Goal: Task Accomplishment & Management: Manage account settings

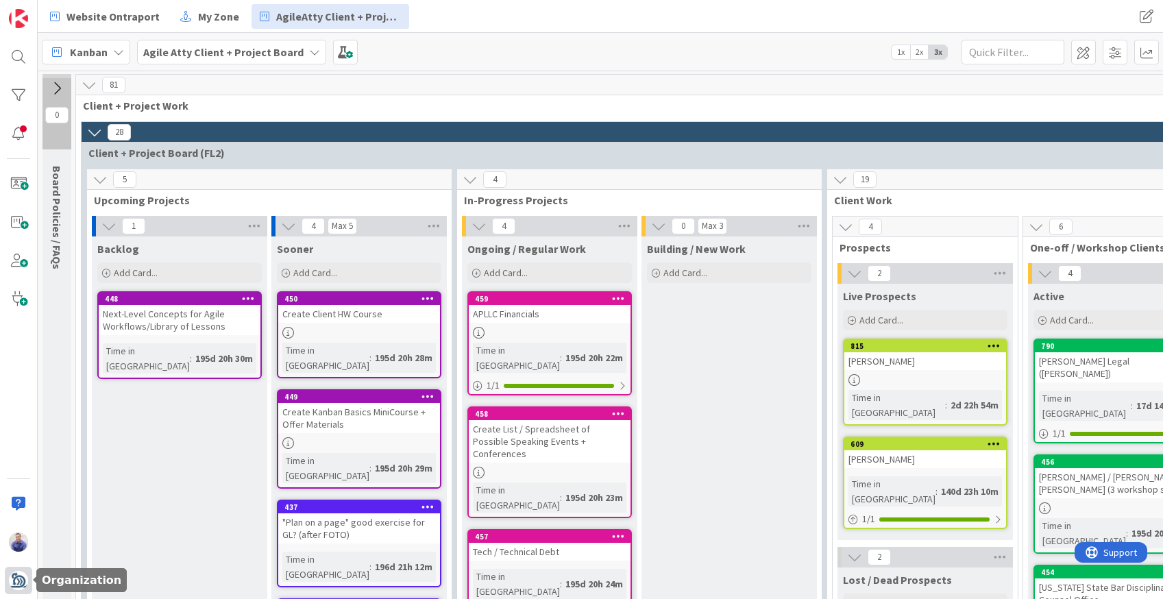
click at [20, 579] on img at bounding box center [18, 580] width 19 height 19
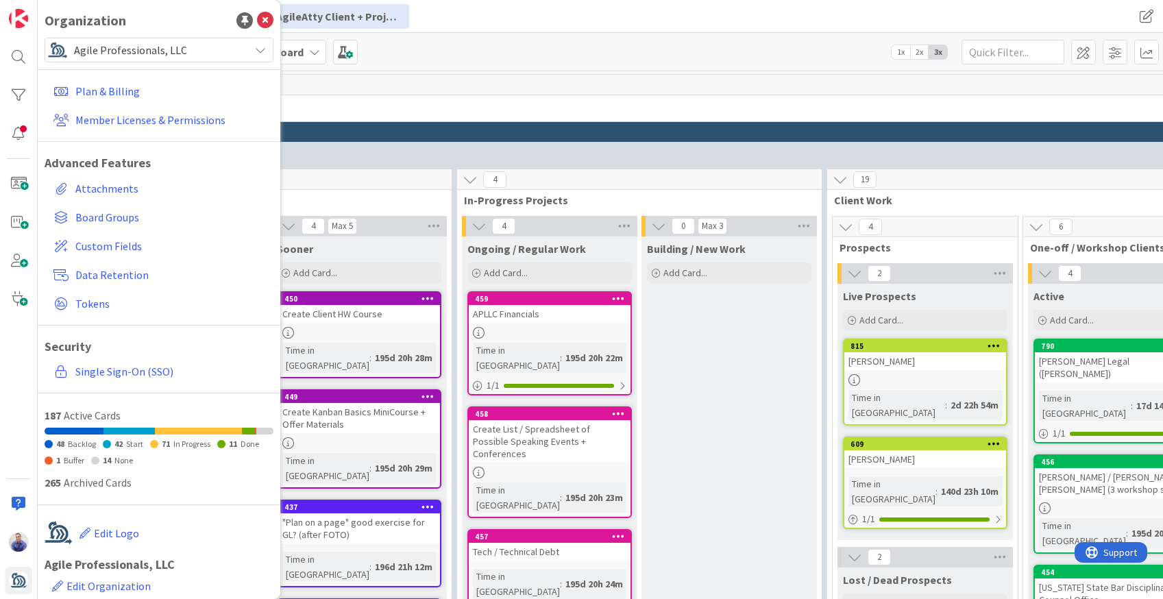
click at [149, 45] on span "Agile Professionals, LLC" at bounding box center [158, 49] width 169 height 19
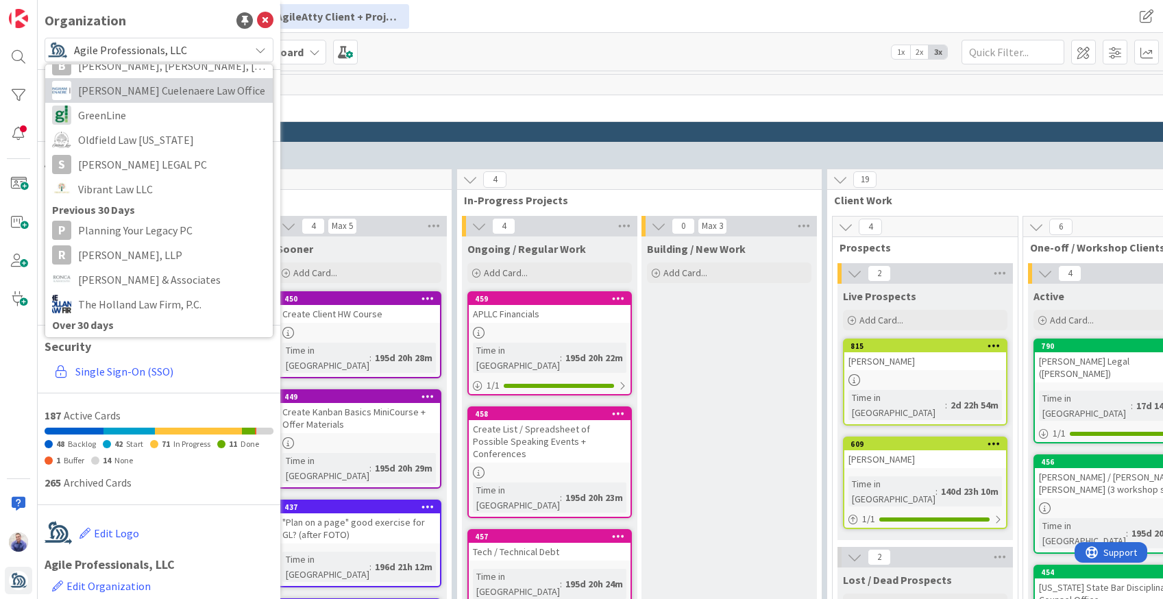
scroll to position [173, 0]
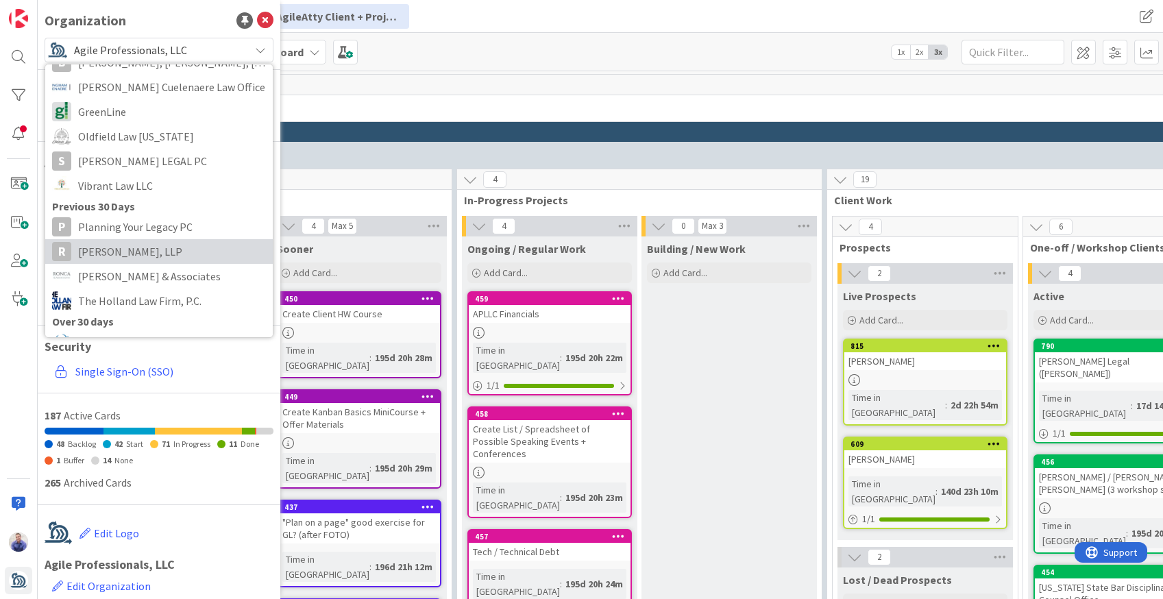
click at [167, 258] on span "[PERSON_NAME], LLP" at bounding box center [172, 251] width 188 height 21
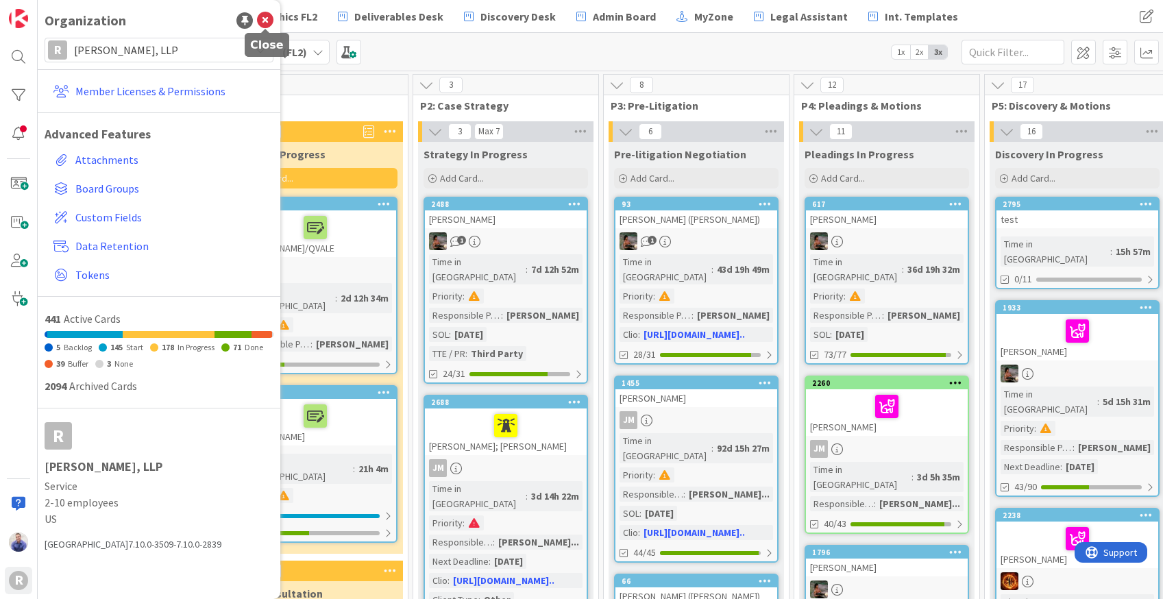
click at [266, 14] on icon at bounding box center [265, 20] width 16 height 16
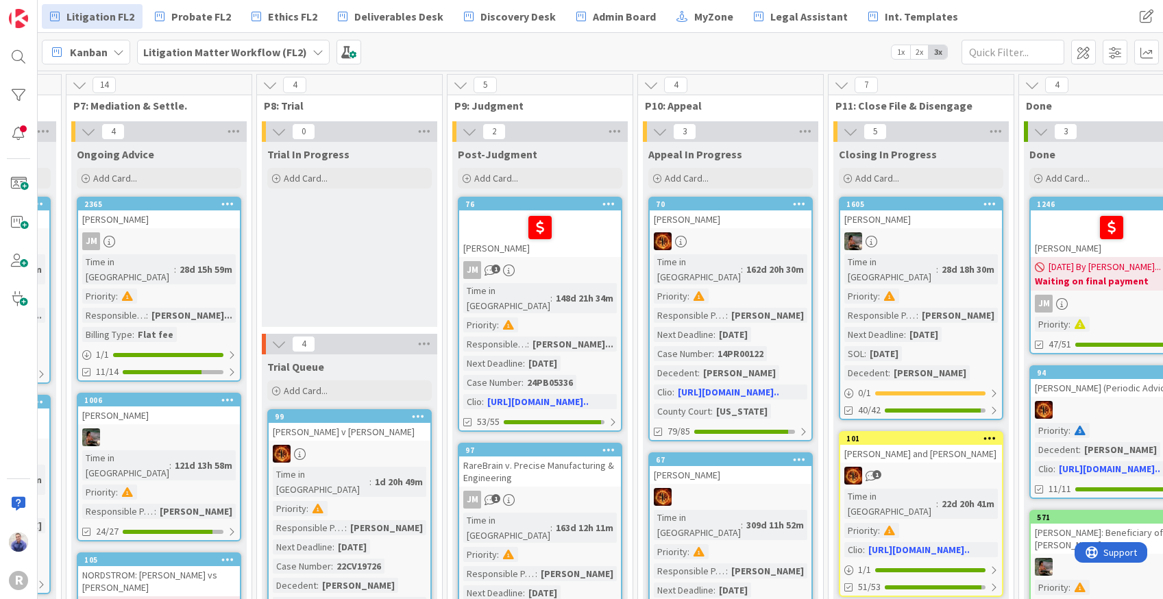
scroll to position [0, 1316]
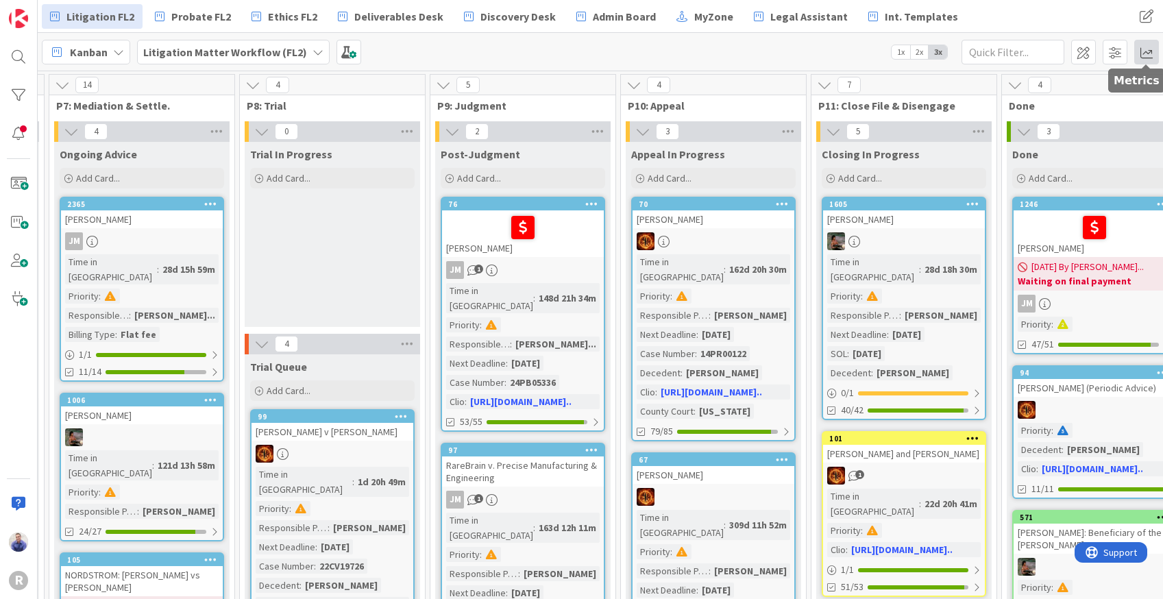
click at [1150, 51] on span at bounding box center [1146, 52] width 25 height 25
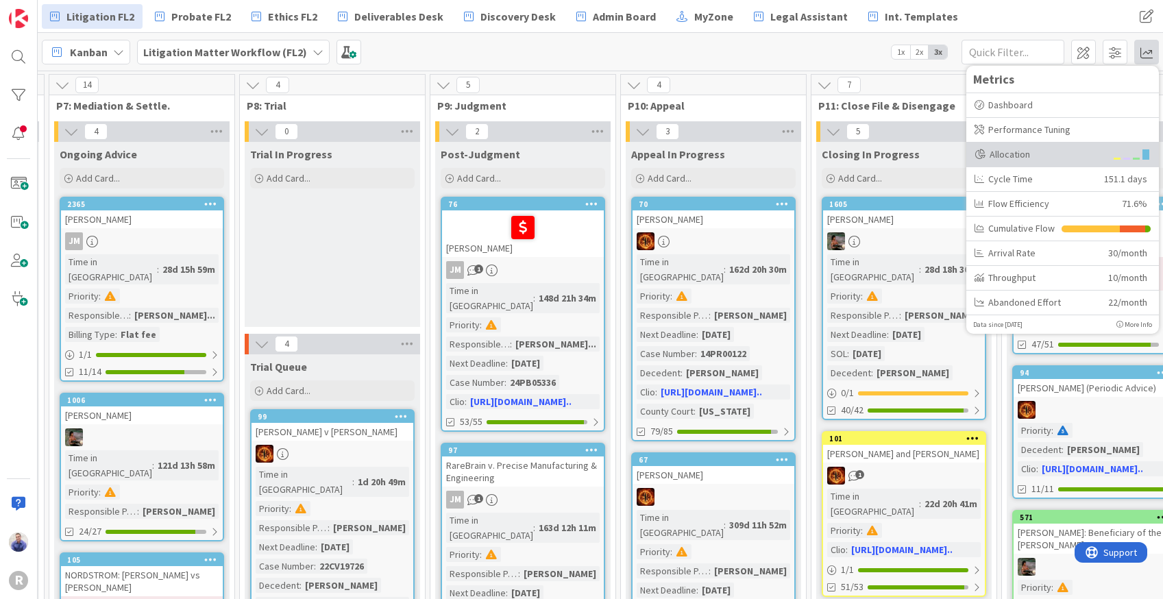
click at [1030, 153] on div "Allocation" at bounding box center [1039, 154] width 131 height 14
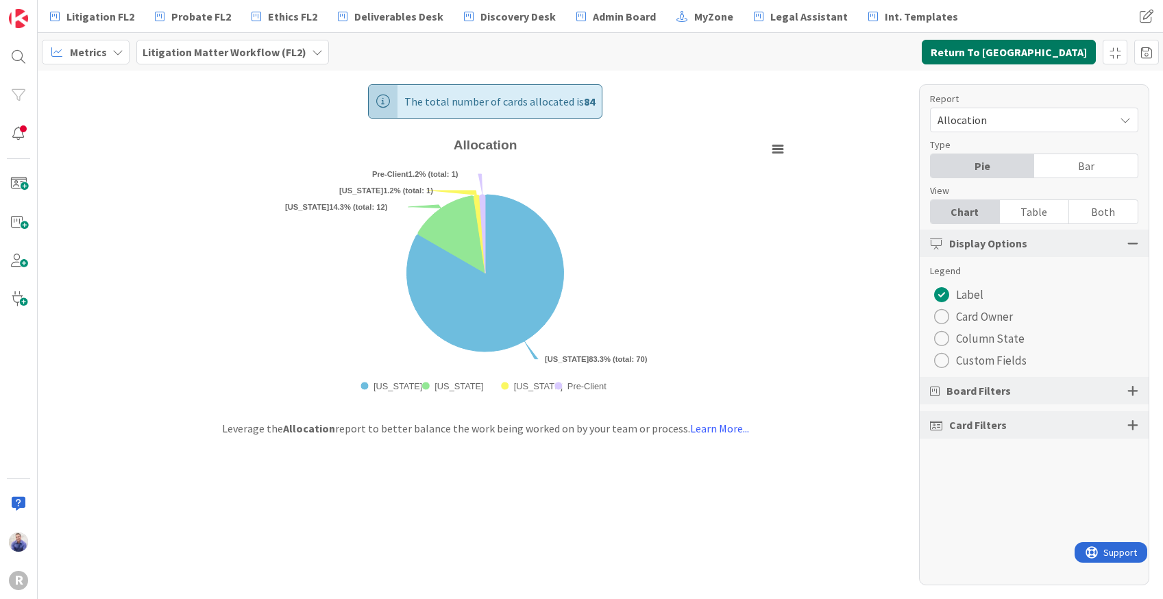
click at [1039, 53] on button "Return To [GEOGRAPHIC_DATA]" at bounding box center [1008, 52] width 174 height 25
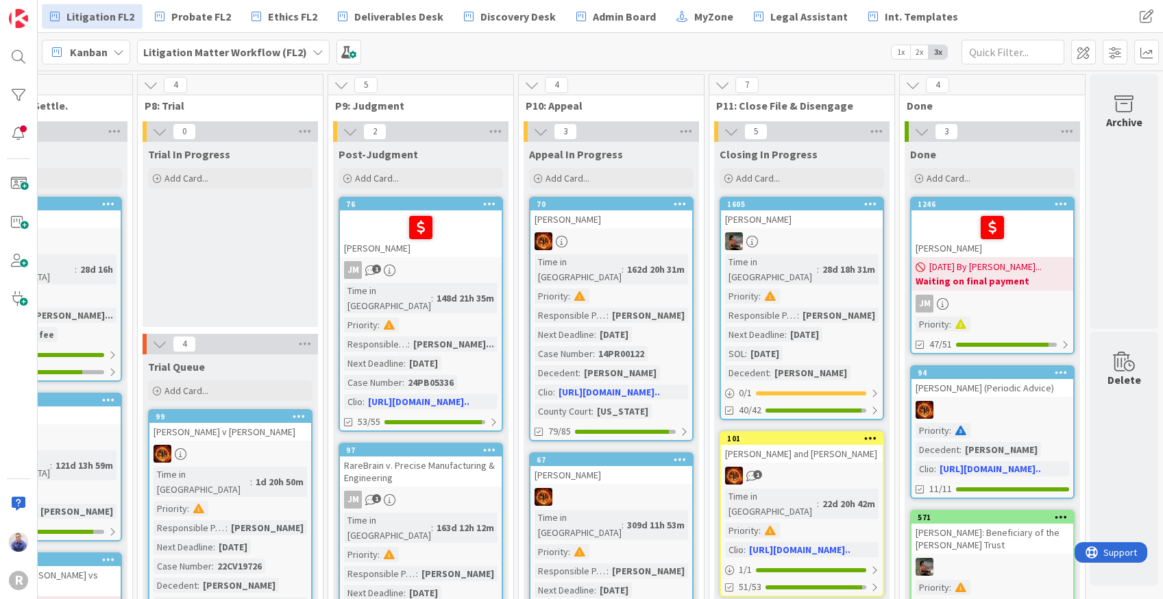
scroll to position [0, 1428]
click at [340, 59] on span at bounding box center [348, 52] width 25 height 25
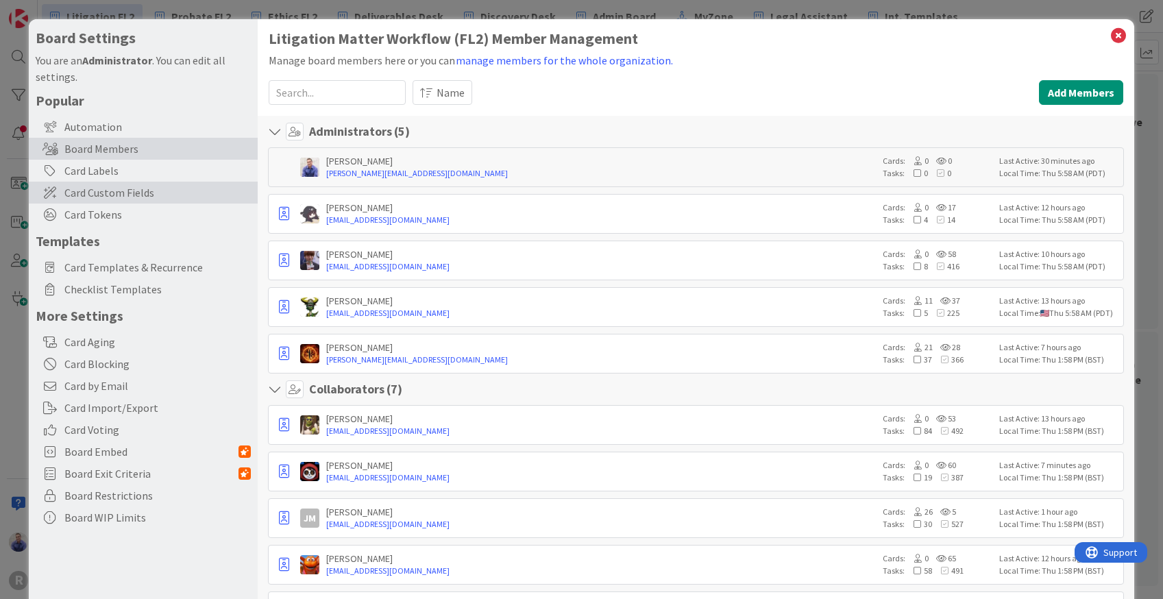
click at [137, 196] on span "Card Custom Fields" at bounding box center [157, 192] width 186 height 16
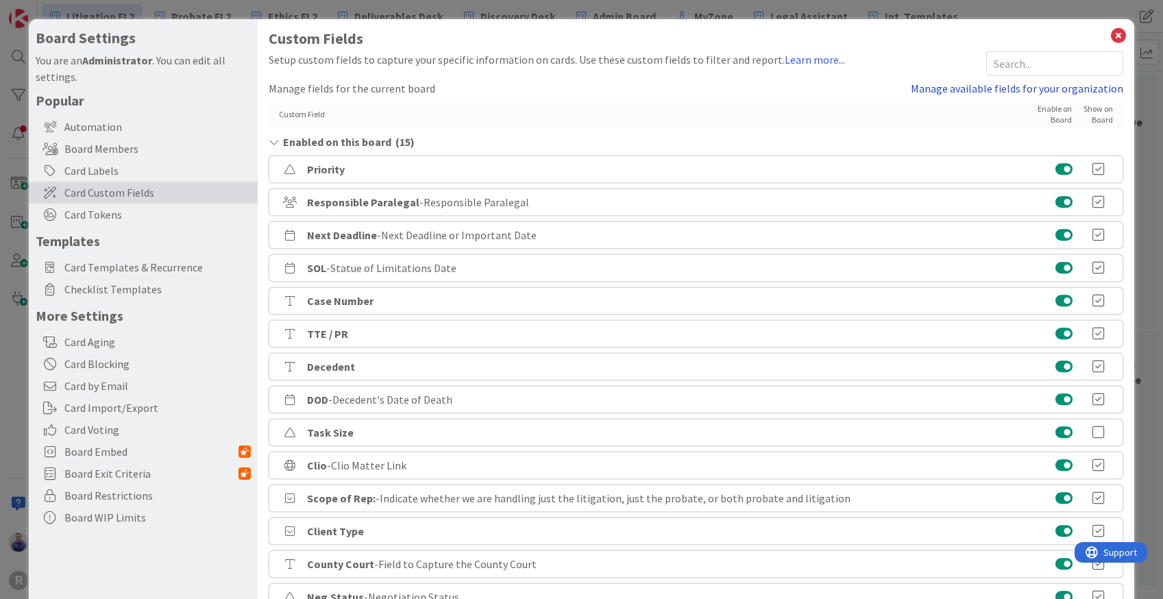
click at [1001, 93] on link "Manage available fields for your organization" at bounding box center [1016, 88] width 212 height 16
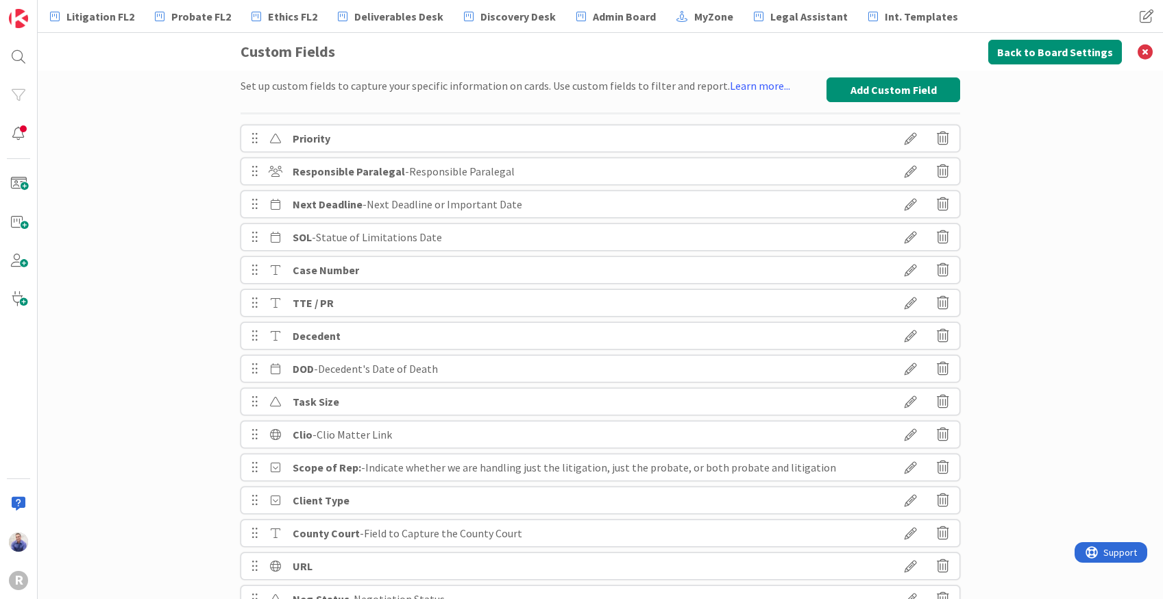
click at [901, 166] on icon at bounding box center [910, 171] width 38 height 23
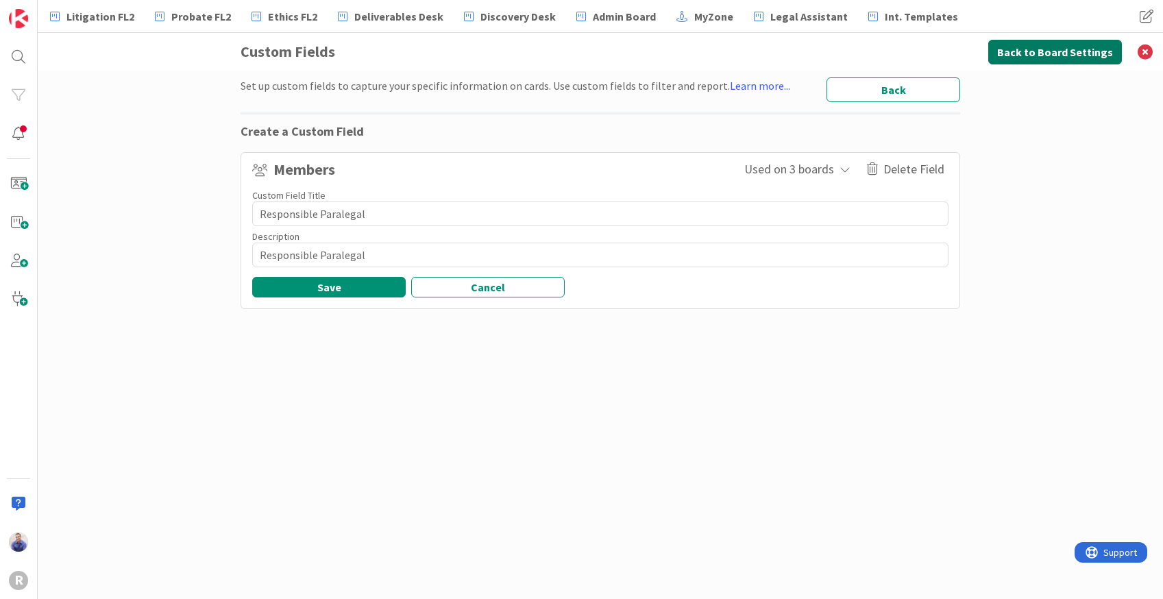
click at [1098, 53] on button "Back to Board Settings" at bounding box center [1055, 52] width 134 height 25
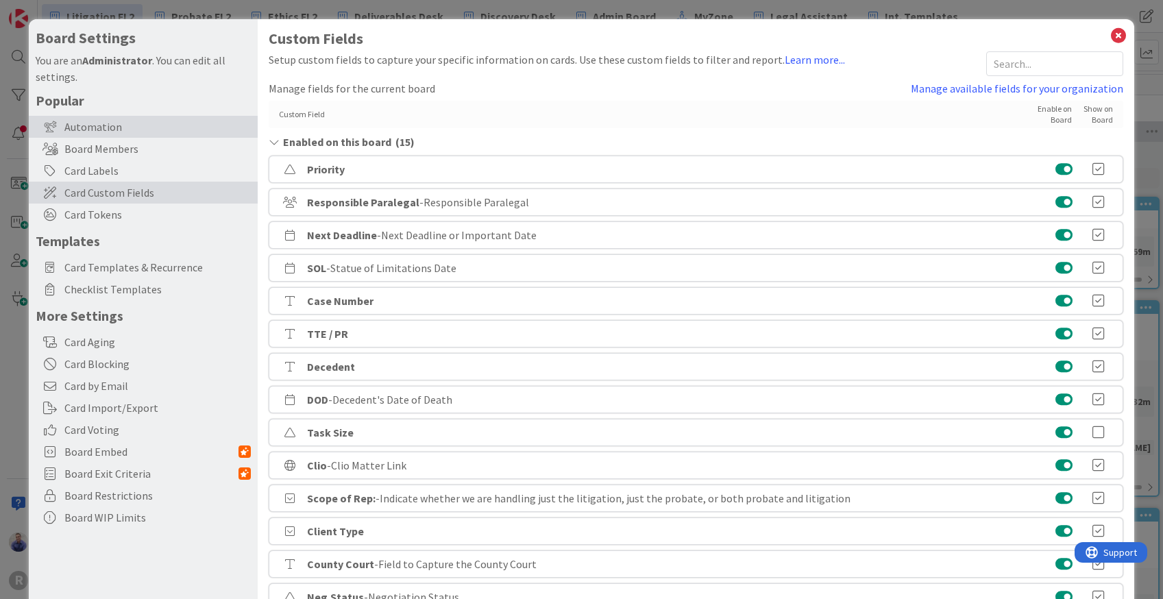
click at [112, 125] on div "Automation" at bounding box center [143, 127] width 229 height 22
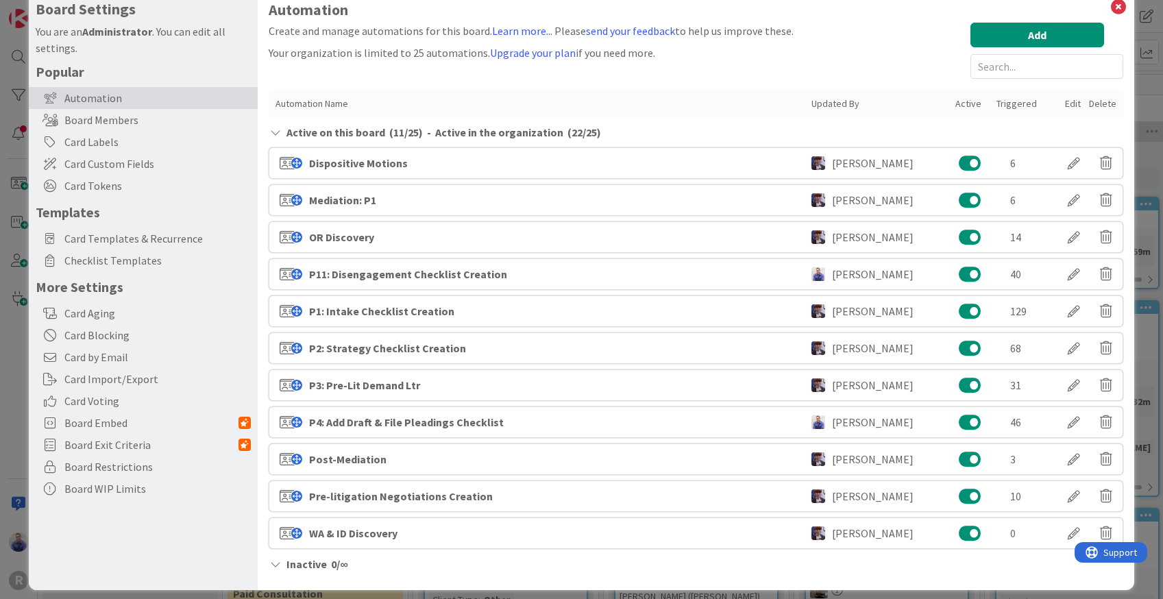
scroll to position [39, 0]
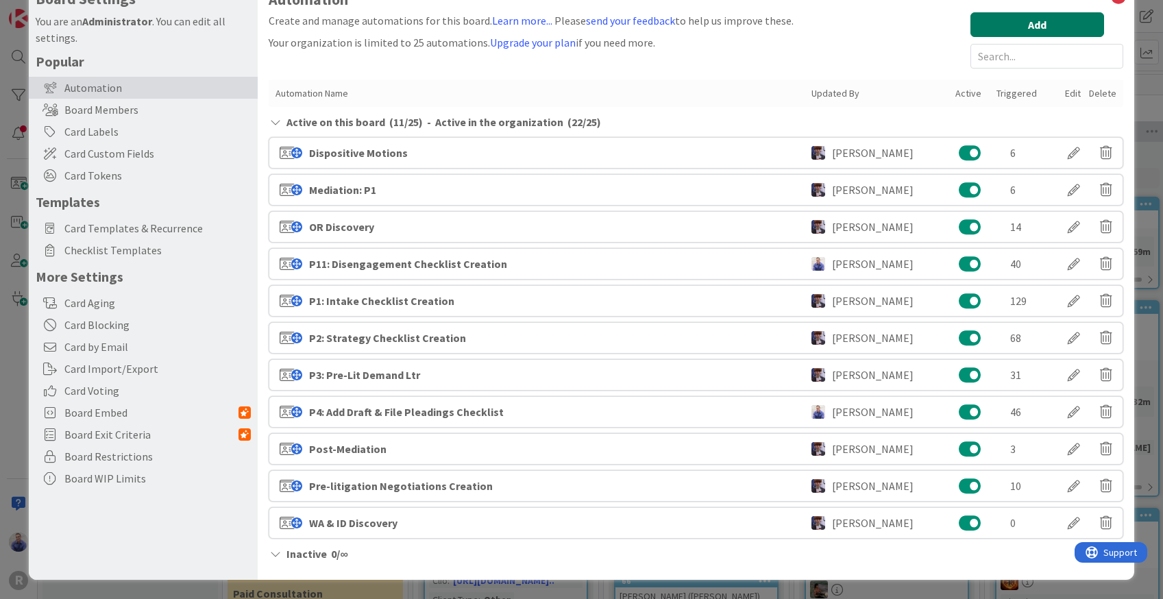
click at [1004, 28] on button "Add" at bounding box center [1037, 24] width 134 height 25
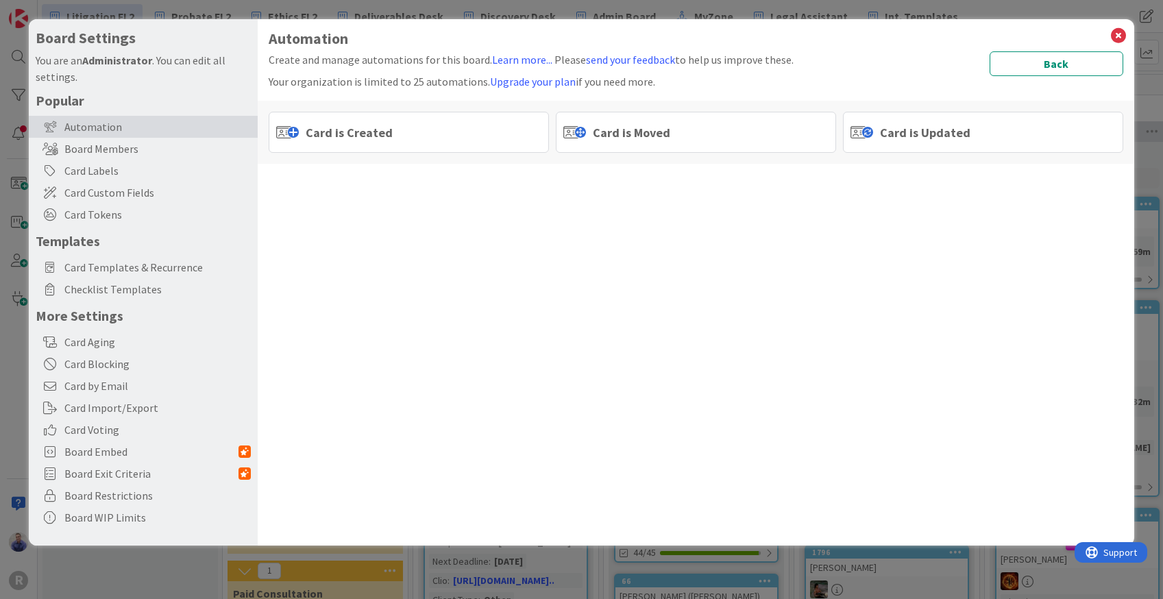
click at [897, 132] on span "Card is Updated" at bounding box center [925, 132] width 90 height 18
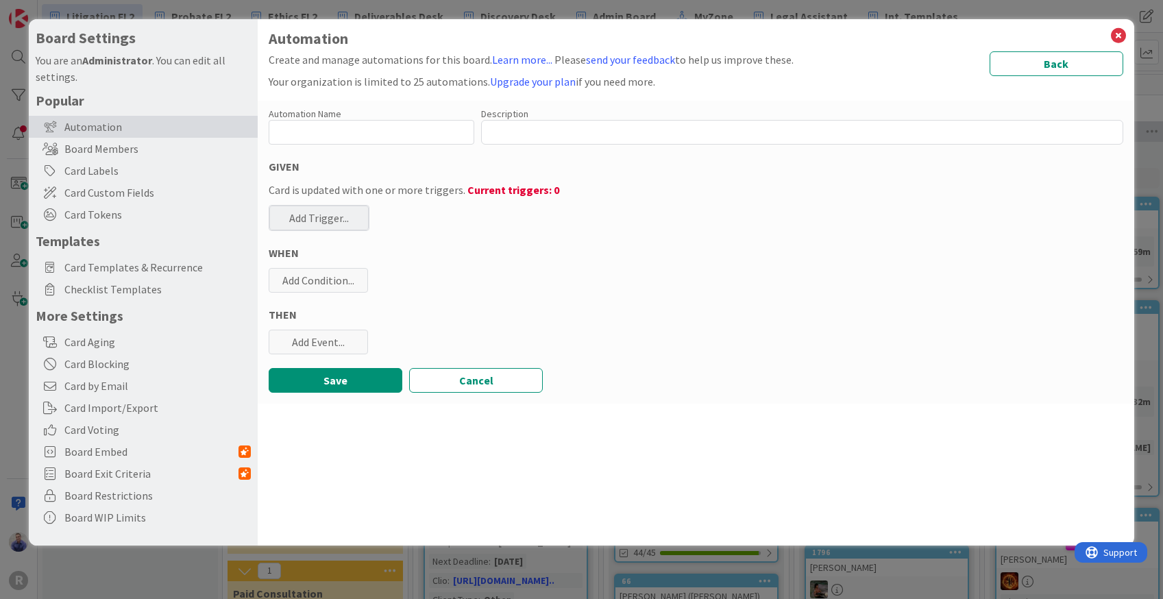
click at [332, 217] on div "Add Trigger..." at bounding box center [318, 218] width 99 height 25
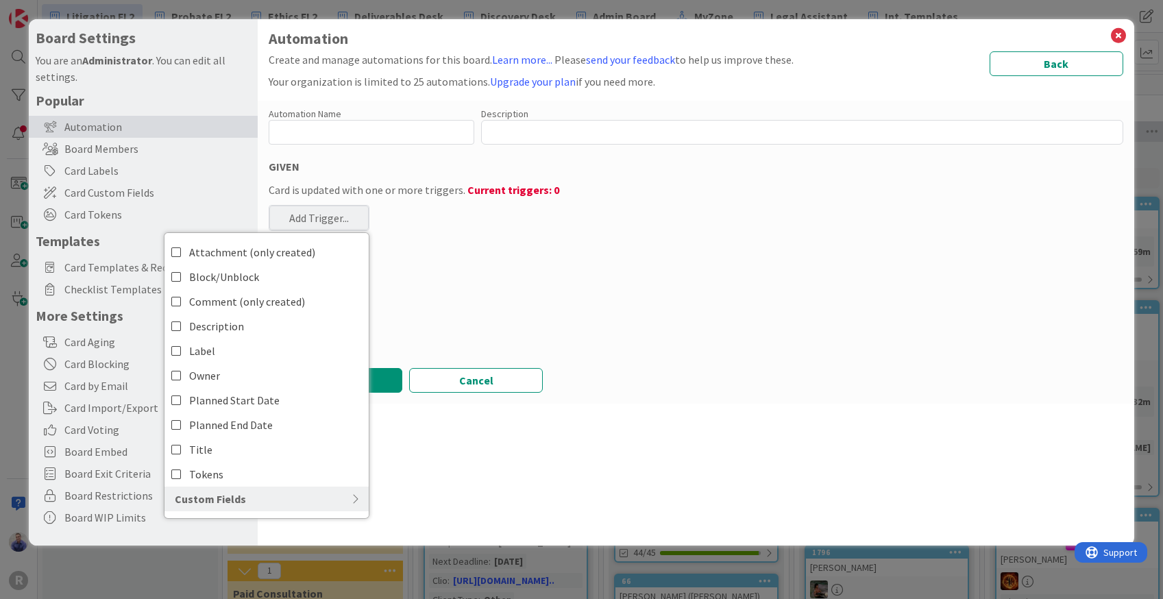
click at [310, 491] on div "Custom Fields" at bounding box center [266, 498] width 204 height 25
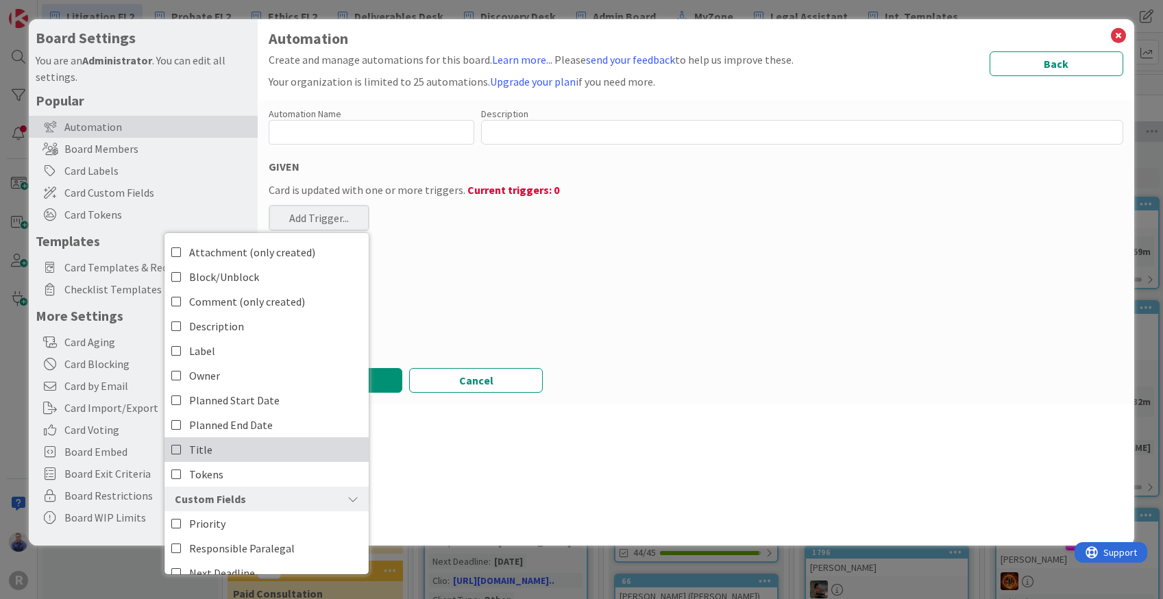
scroll to position [158, 0]
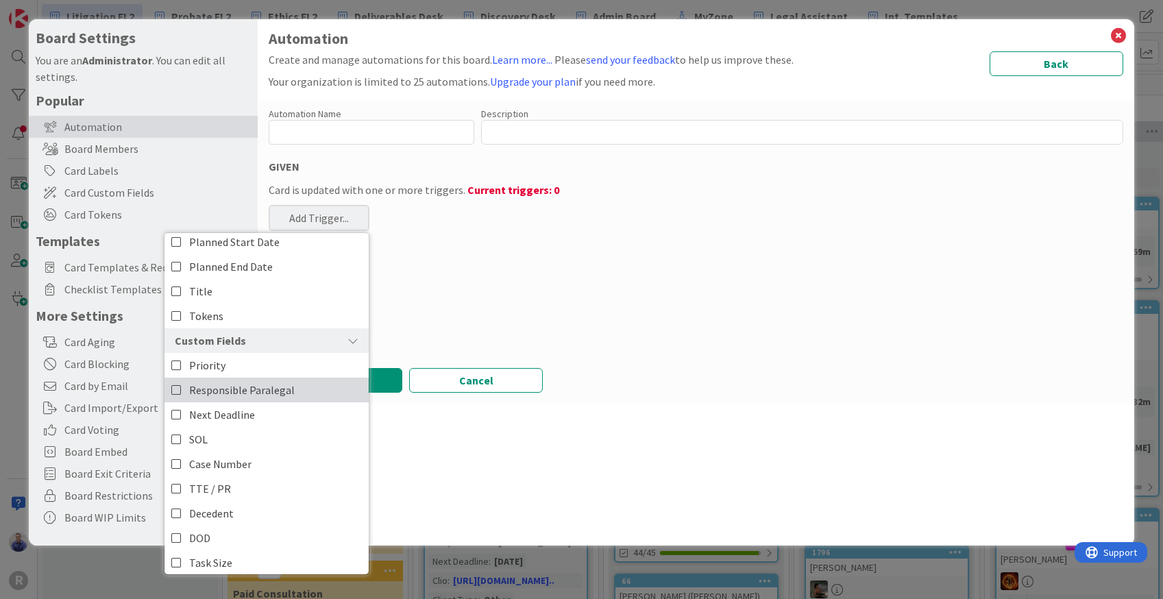
click at [253, 391] on span "Responsible Paralegal" at bounding box center [242, 390] width 106 height 21
click at [654, 257] on div "WHEN" at bounding box center [696, 253] width 854 height 16
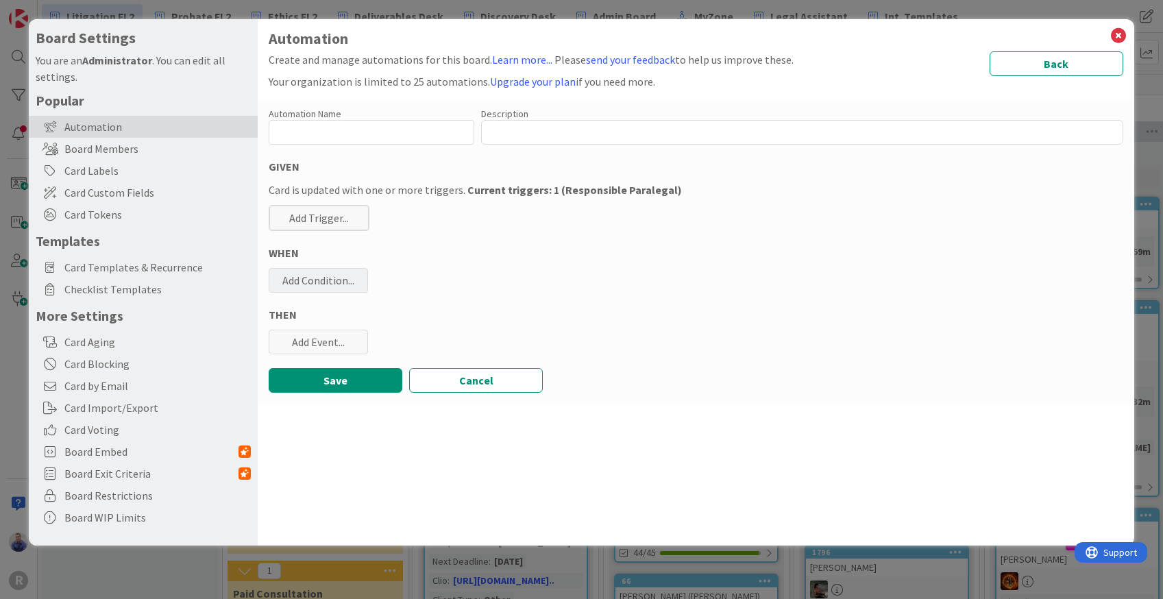
click at [329, 286] on div "Add Condition..." at bounding box center [318, 280] width 99 height 25
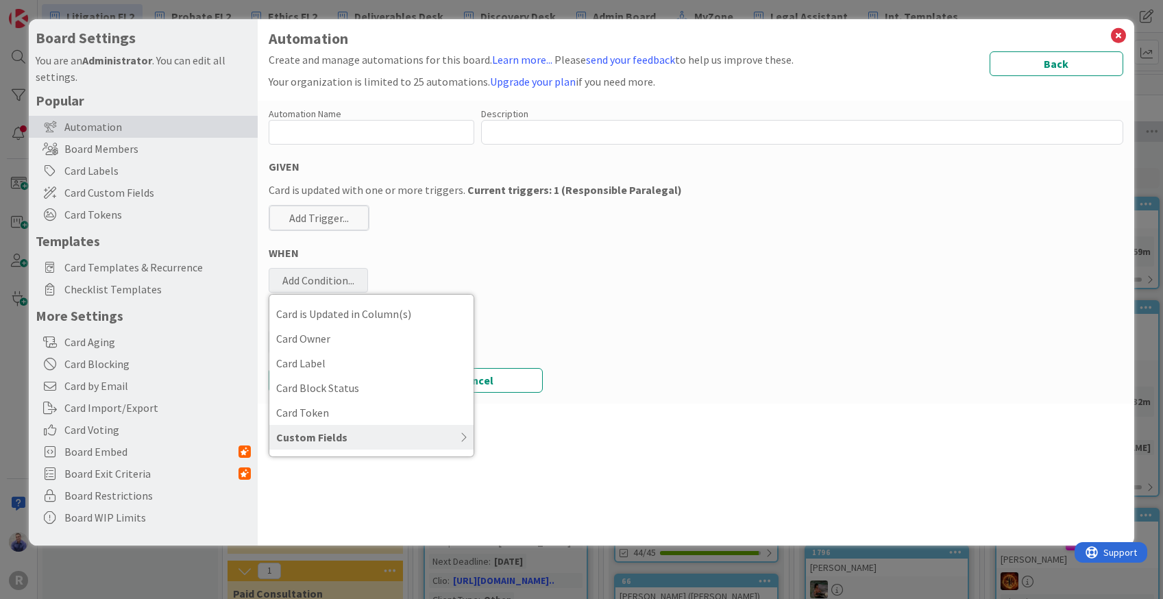
click at [394, 428] on div "Custom Fields" at bounding box center [371, 437] width 204 height 25
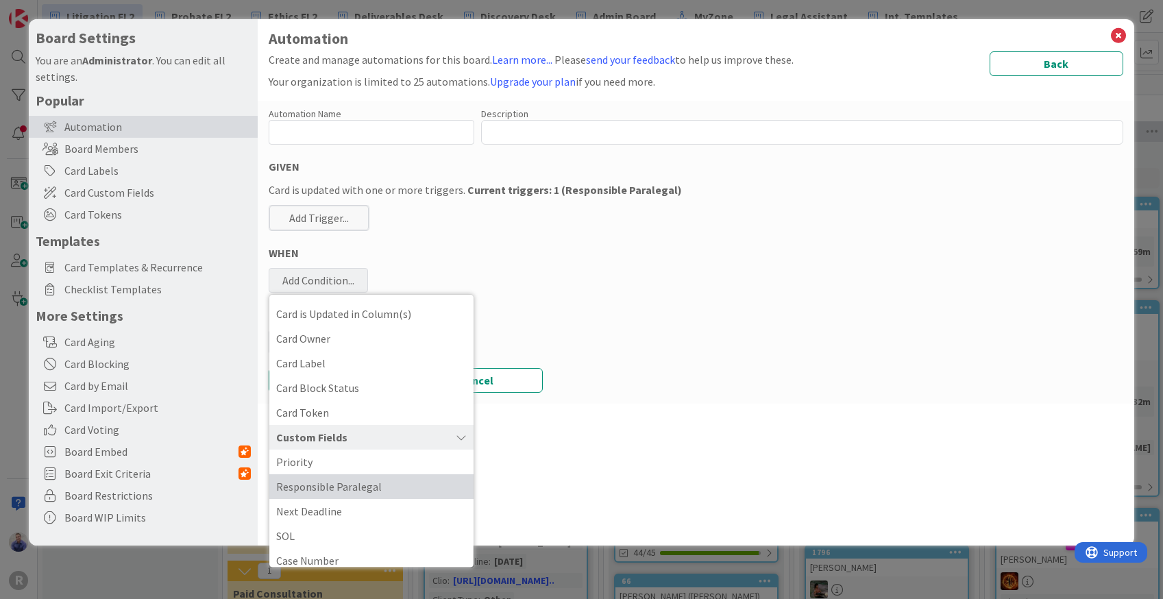
drag, startPoint x: 412, startPoint y: 482, endPoint x: 466, endPoint y: 473, distance: 55.0
click at [412, 482] on span "Responsible Paralegal" at bounding box center [371, 486] width 190 height 21
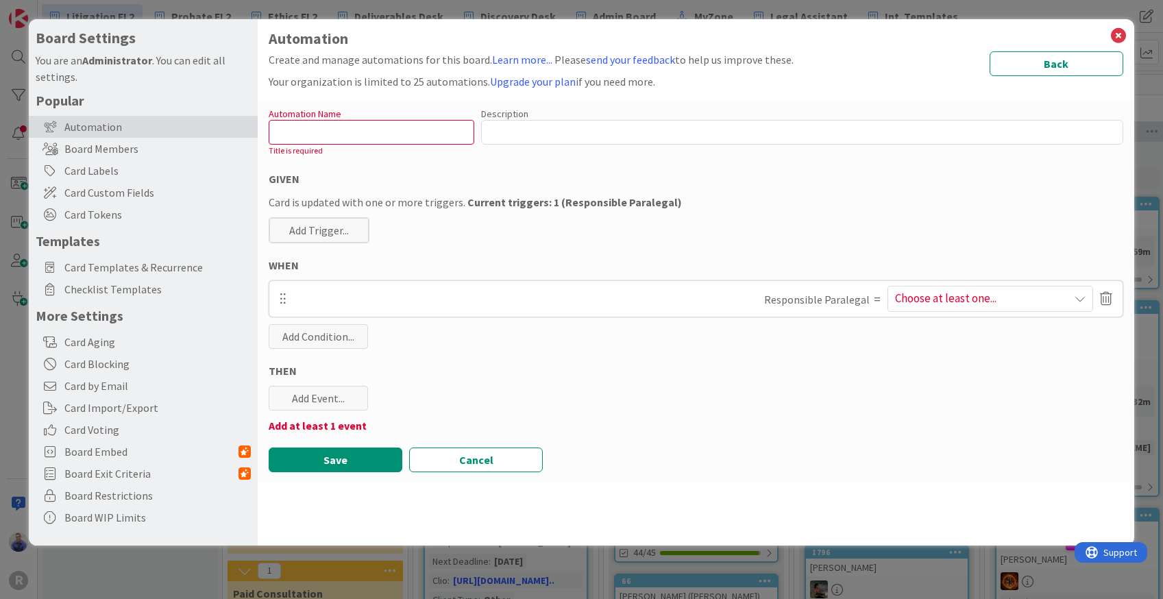
click at [956, 299] on div "Choose at least one..." at bounding box center [990, 298] width 204 height 25
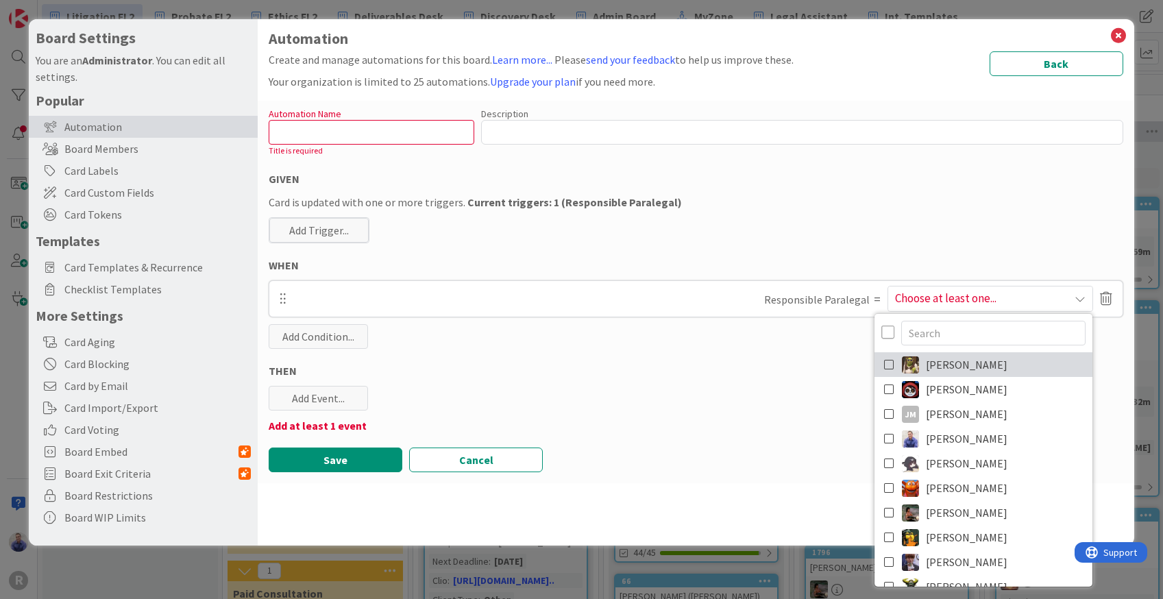
click at [885, 364] on icon at bounding box center [889, 364] width 11 height 21
click at [327, 399] on div "Add Event..." at bounding box center [318, 398] width 99 height 25
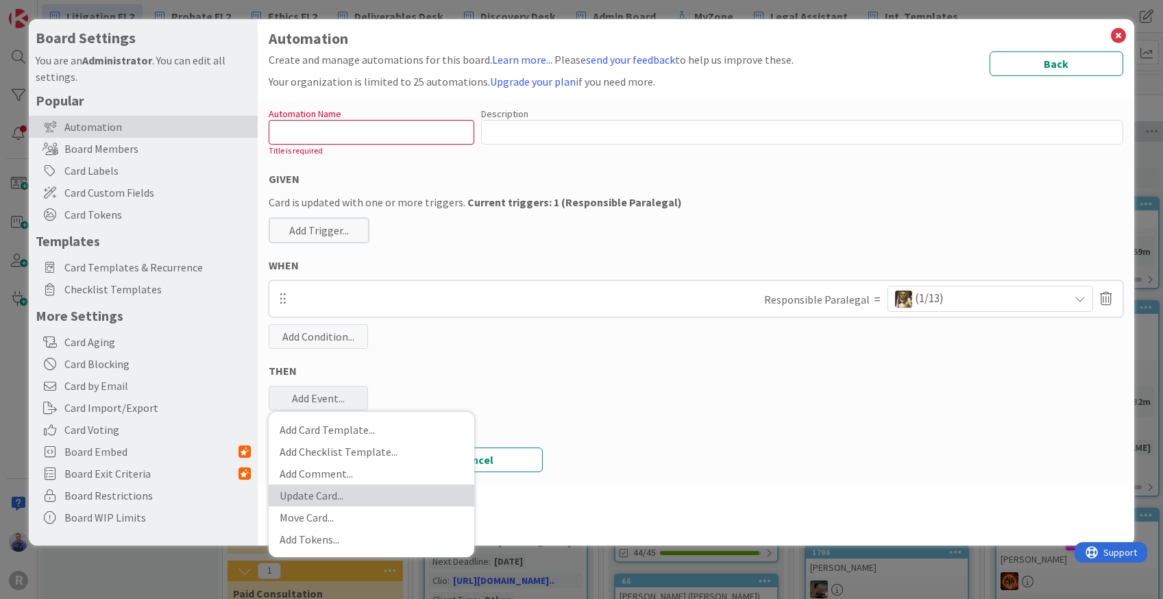
click at [339, 492] on link "Update Card ..." at bounding box center [372, 495] width 206 height 22
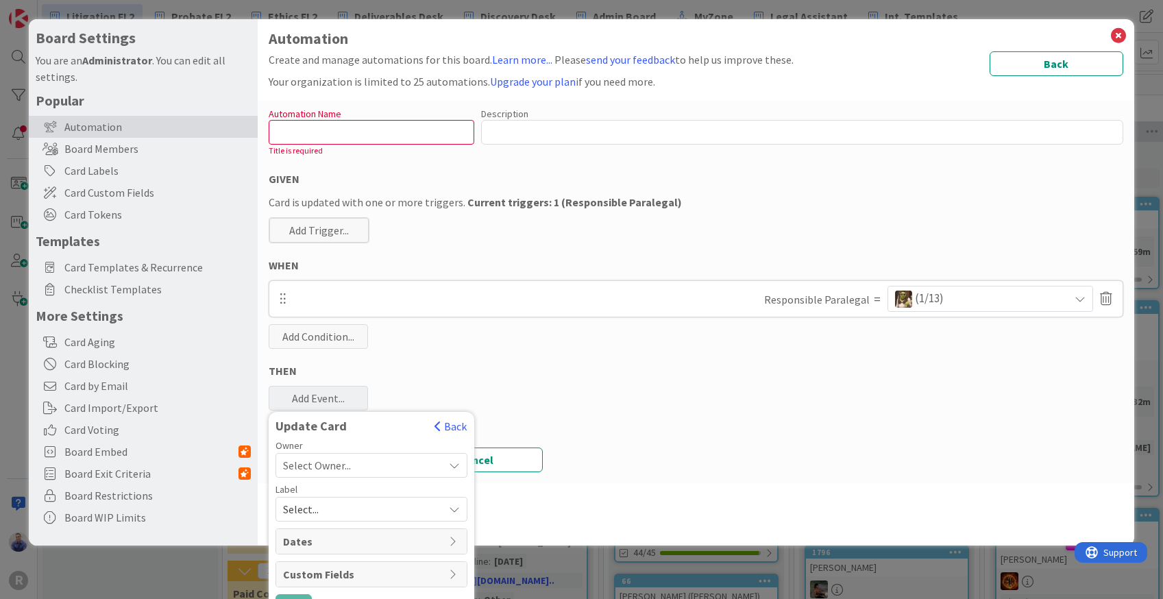
click at [412, 462] on div "Select Owner..." at bounding box center [363, 465] width 160 height 16
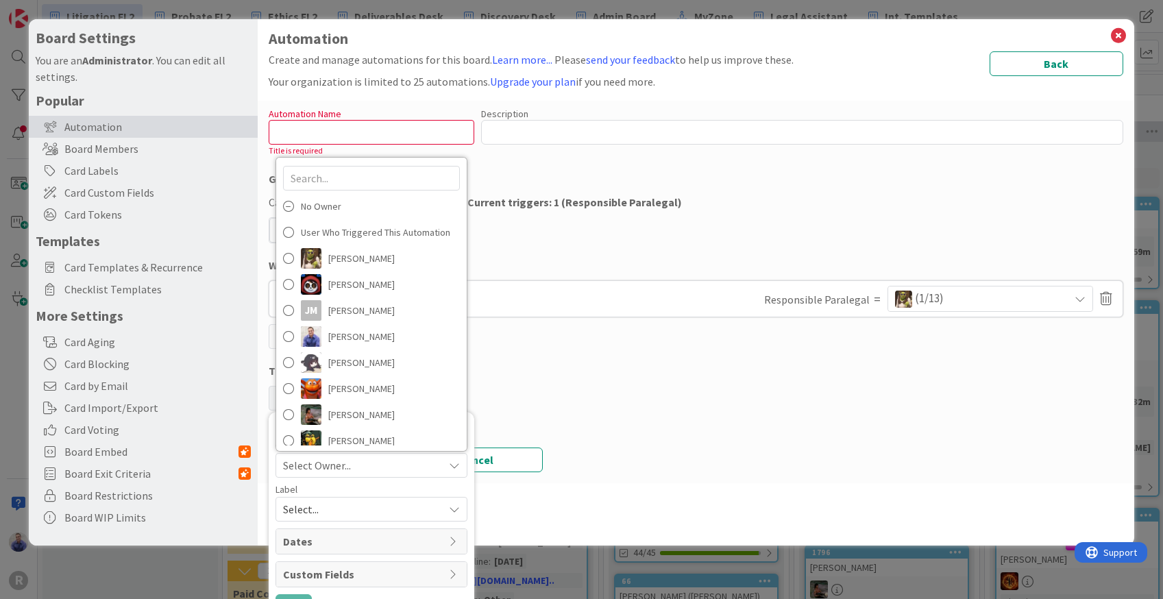
click at [412, 462] on div "Select Owner..." at bounding box center [363, 465] width 160 height 16
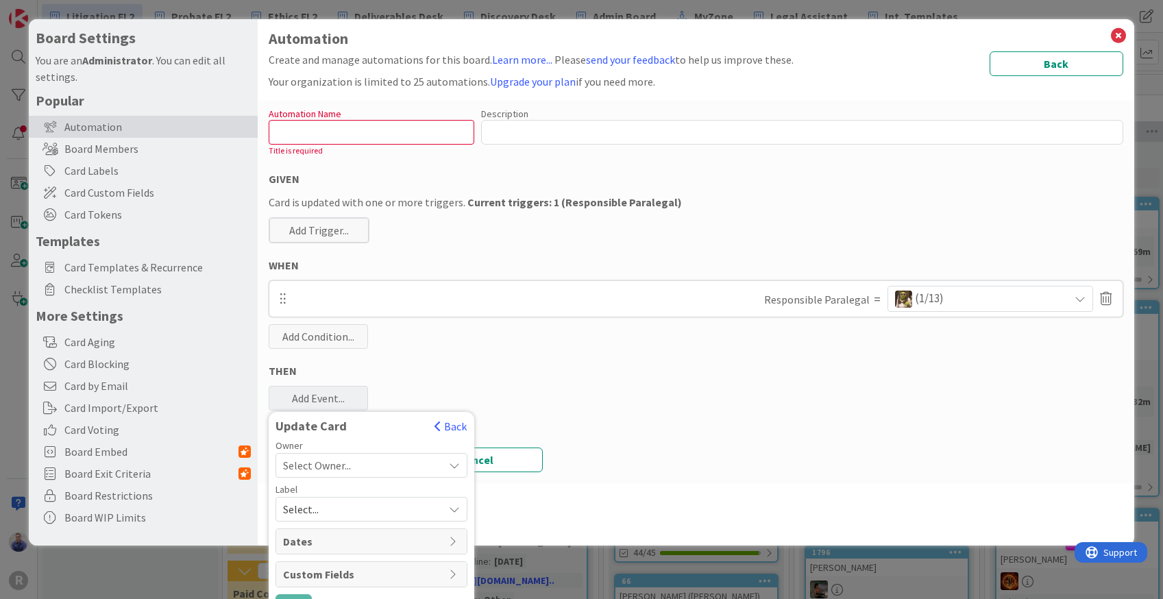
scroll to position [0, 0]
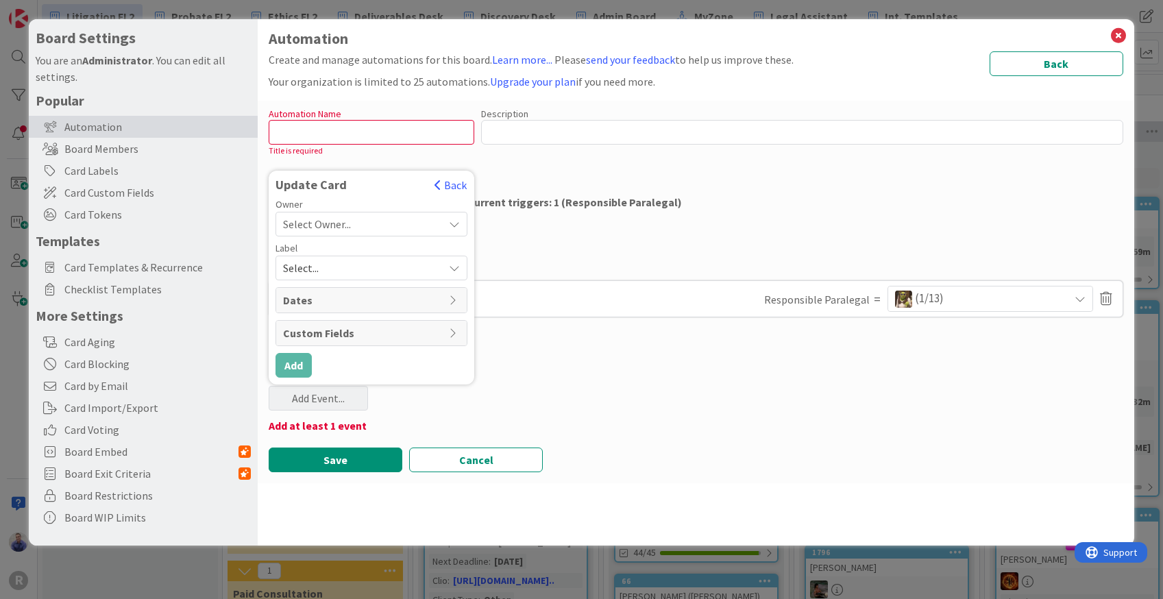
click at [458, 221] on icon at bounding box center [454, 224] width 11 height 11
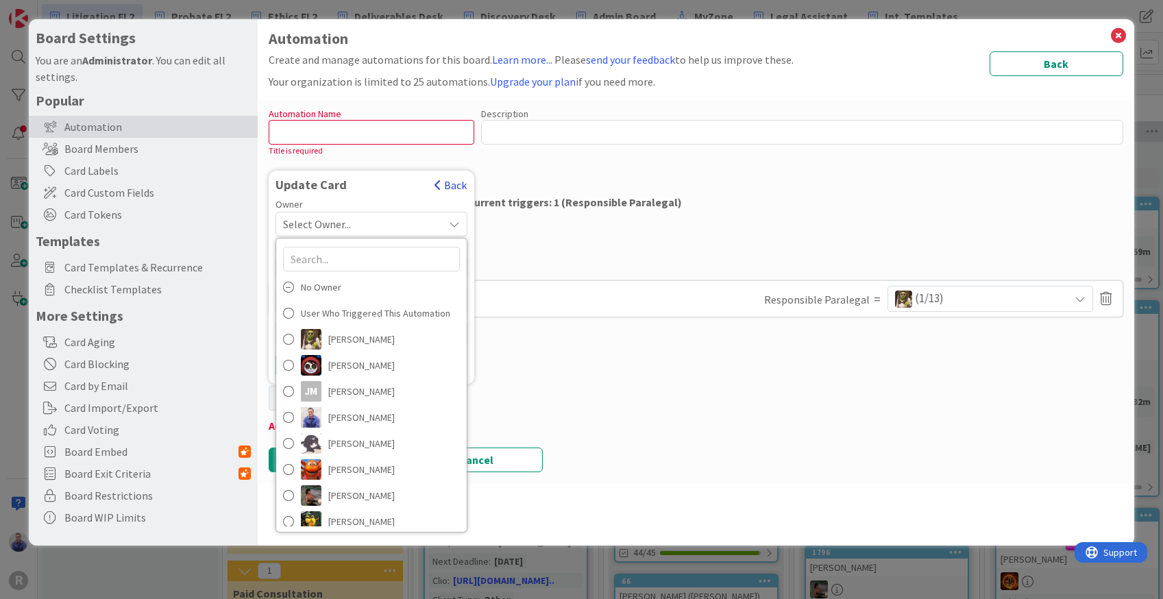
click at [455, 188] on button "Back" at bounding box center [451, 184] width 34 height 15
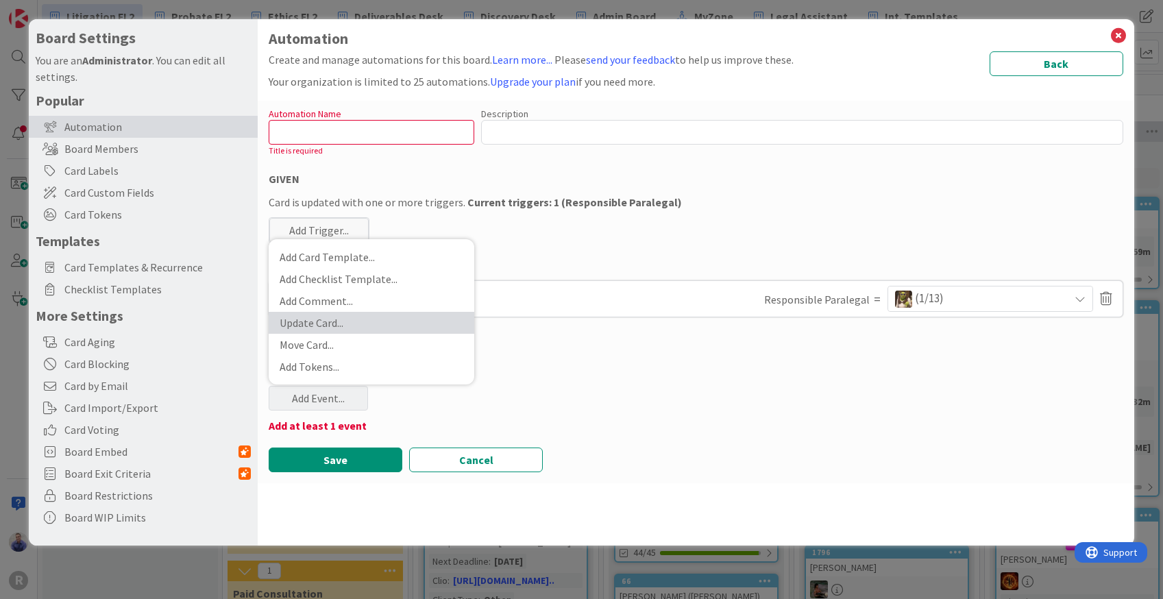
click at [407, 321] on link "Update Card ..." at bounding box center [372, 323] width 206 height 22
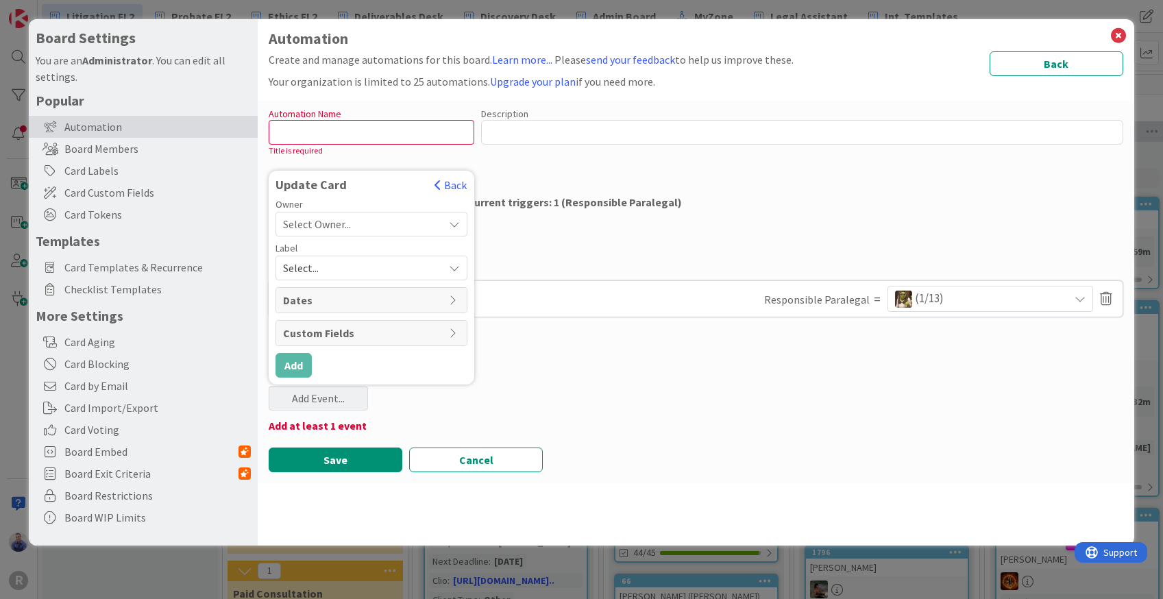
click at [458, 327] on div "Custom Fields" at bounding box center [371, 333] width 190 height 25
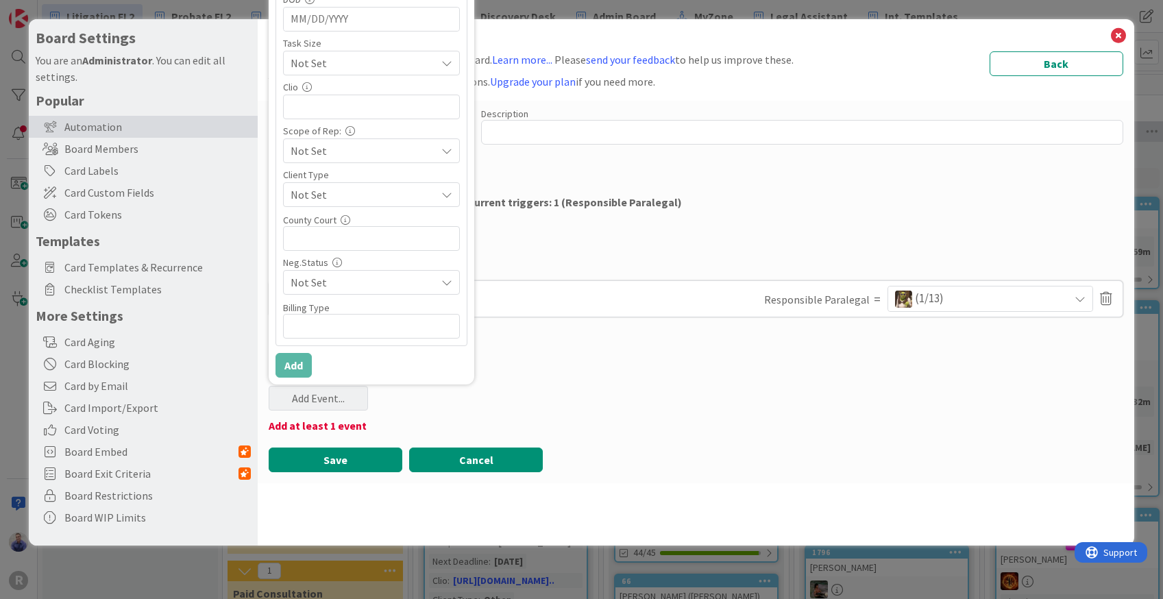
click at [514, 458] on button "Cancel" at bounding box center [476, 459] width 134 height 25
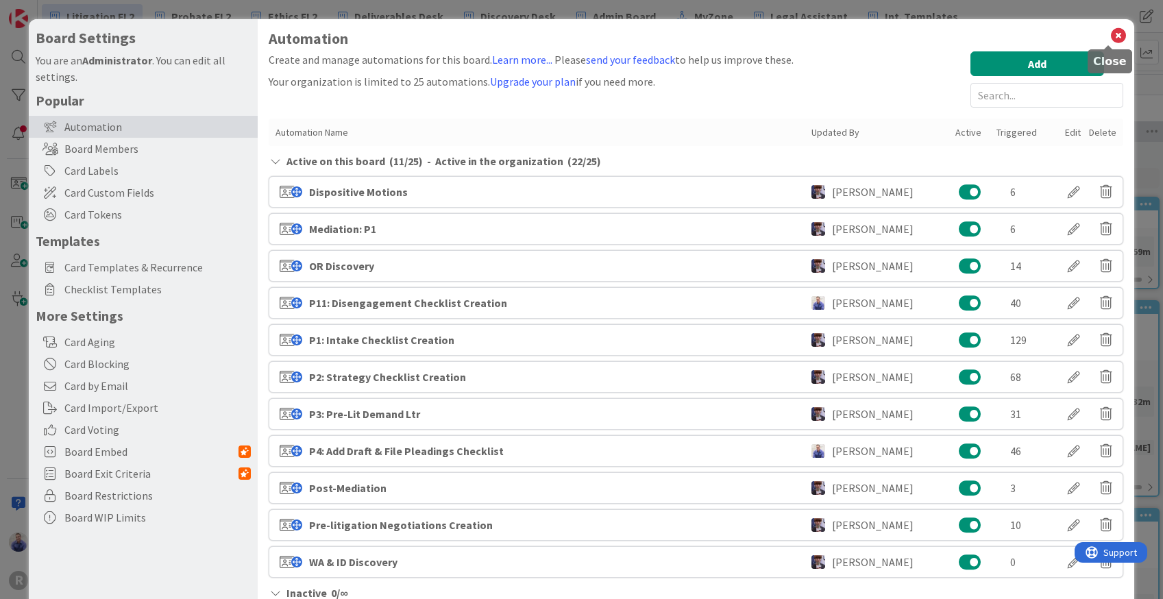
click at [1114, 36] on icon at bounding box center [1118, 35] width 18 height 19
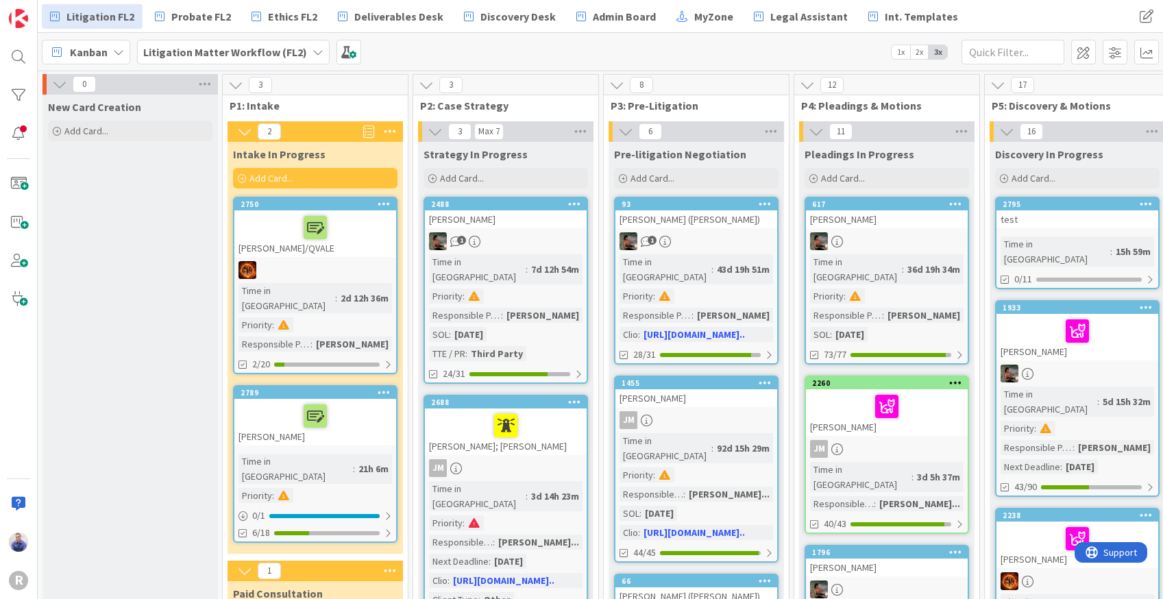
click at [882, 223] on div "[PERSON_NAME]" at bounding box center [887, 219] width 162 height 18
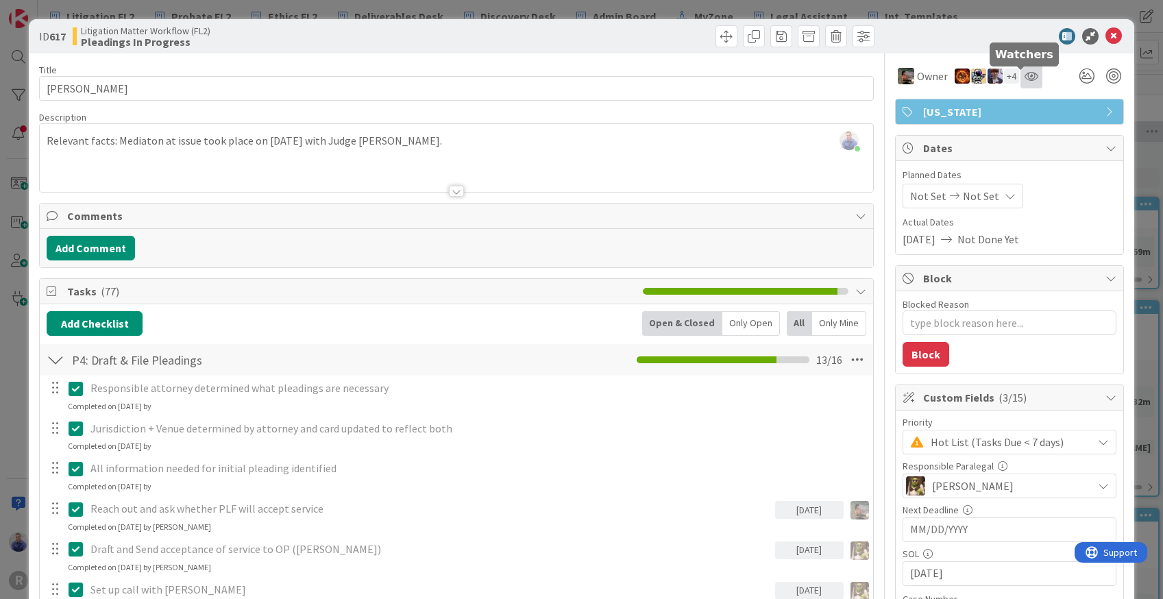
click at [1024, 75] on icon at bounding box center [1031, 76] width 14 height 11
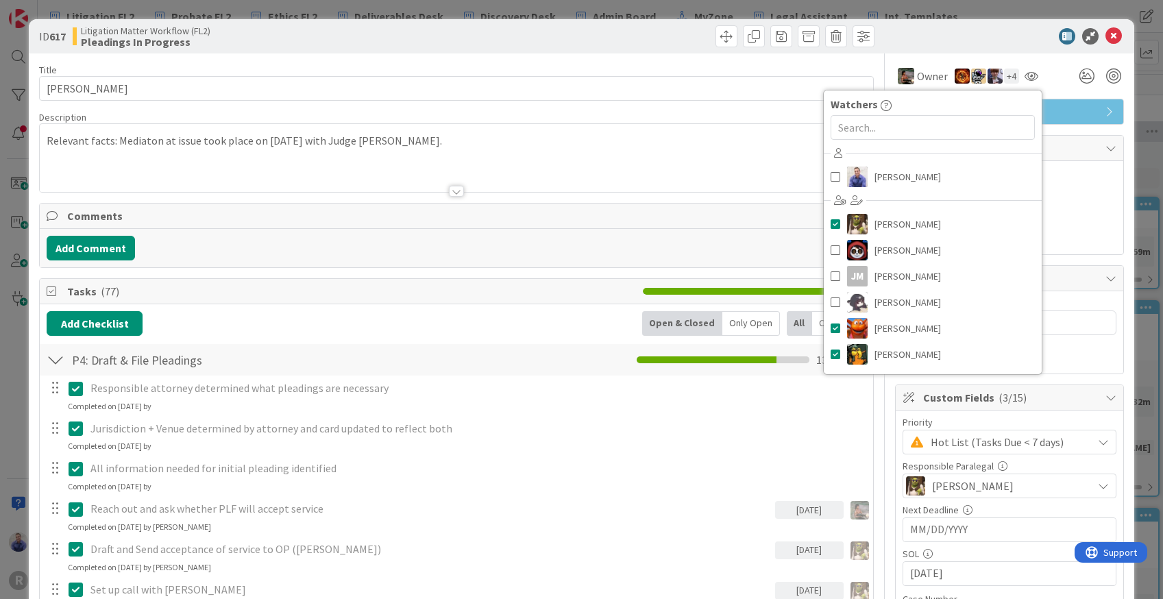
click at [989, 29] on div at bounding box center [1002, 36] width 243 height 16
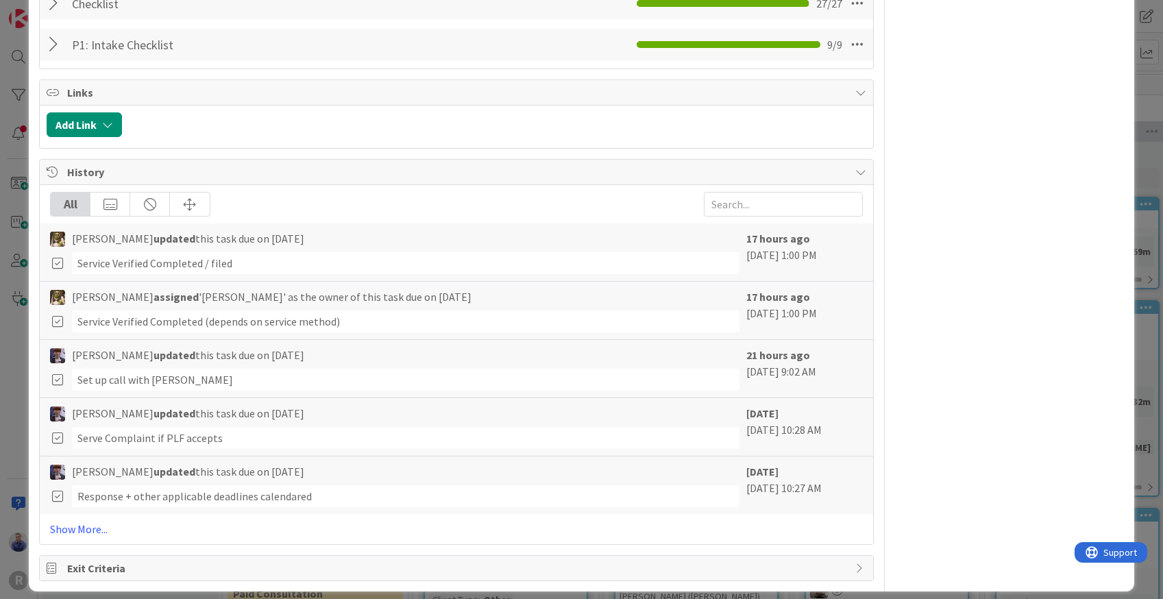
scroll to position [2074, 0]
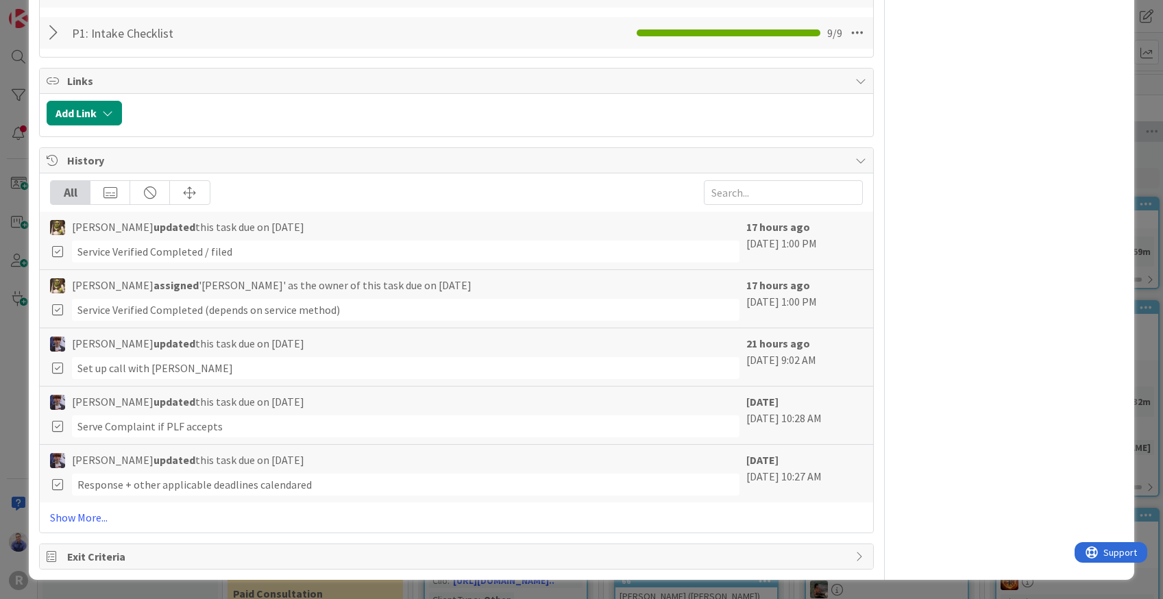
drag, startPoint x: 97, startPoint y: 515, endPoint x: 272, endPoint y: 482, distance: 177.8
click at [97, 515] on link "Show More..." at bounding box center [456, 517] width 812 height 16
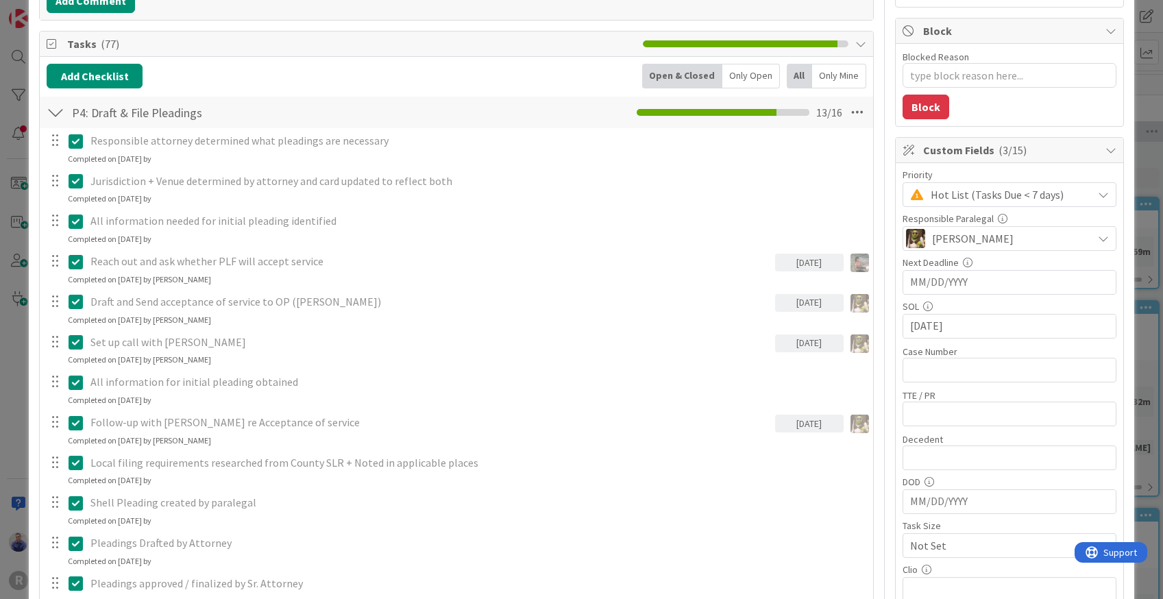
scroll to position [0, 0]
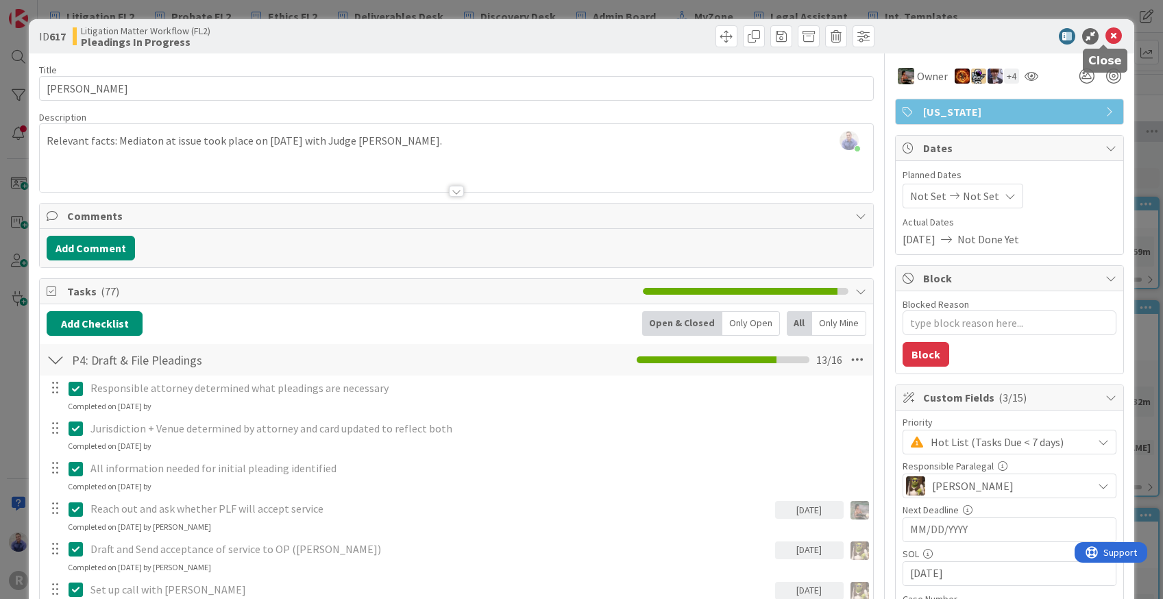
click at [1105, 32] on icon at bounding box center [1113, 36] width 16 height 16
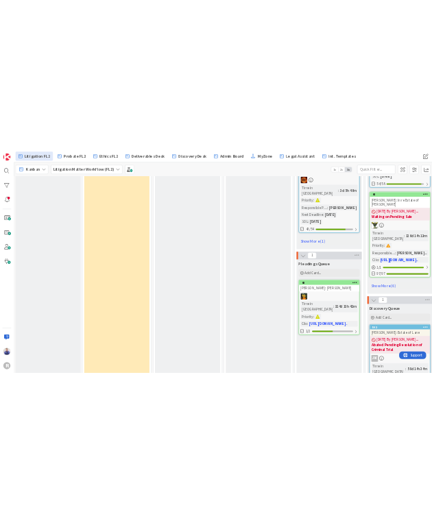
scroll to position [1859, 0]
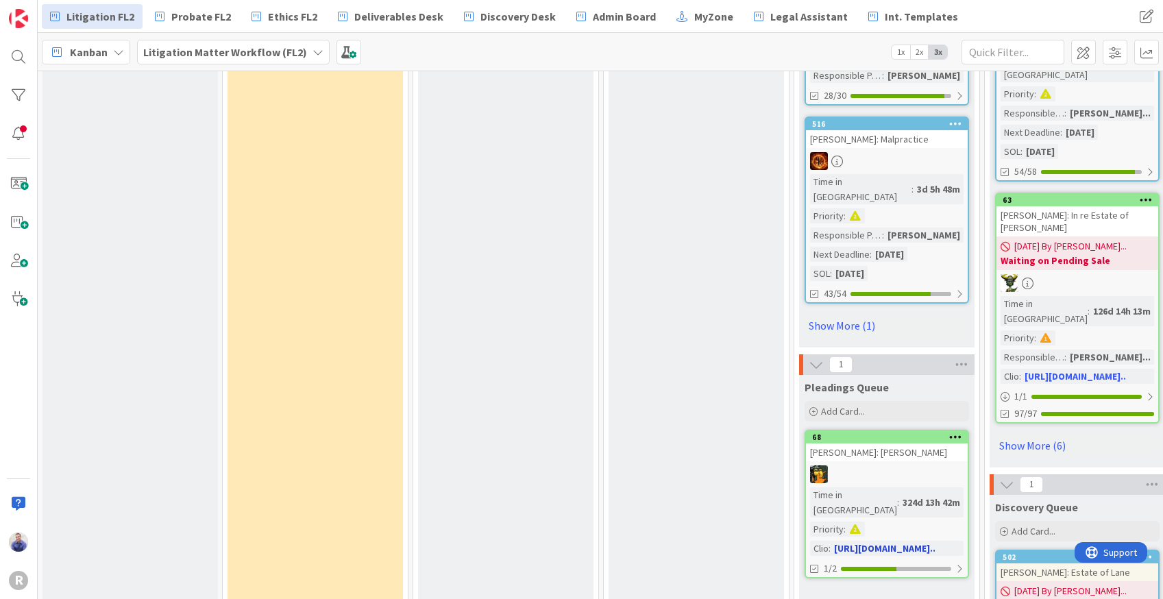
click at [884, 443] on div "[PERSON_NAME]: [PERSON_NAME]" at bounding box center [887, 452] width 162 height 18
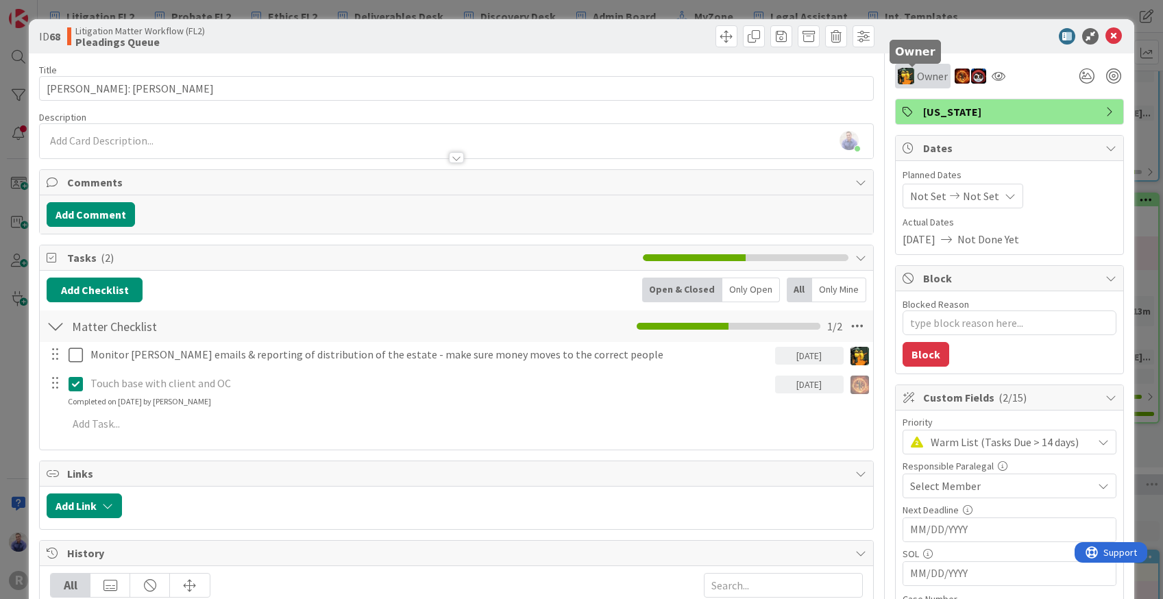
click at [917, 79] on span "Owner" at bounding box center [932, 76] width 31 height 16
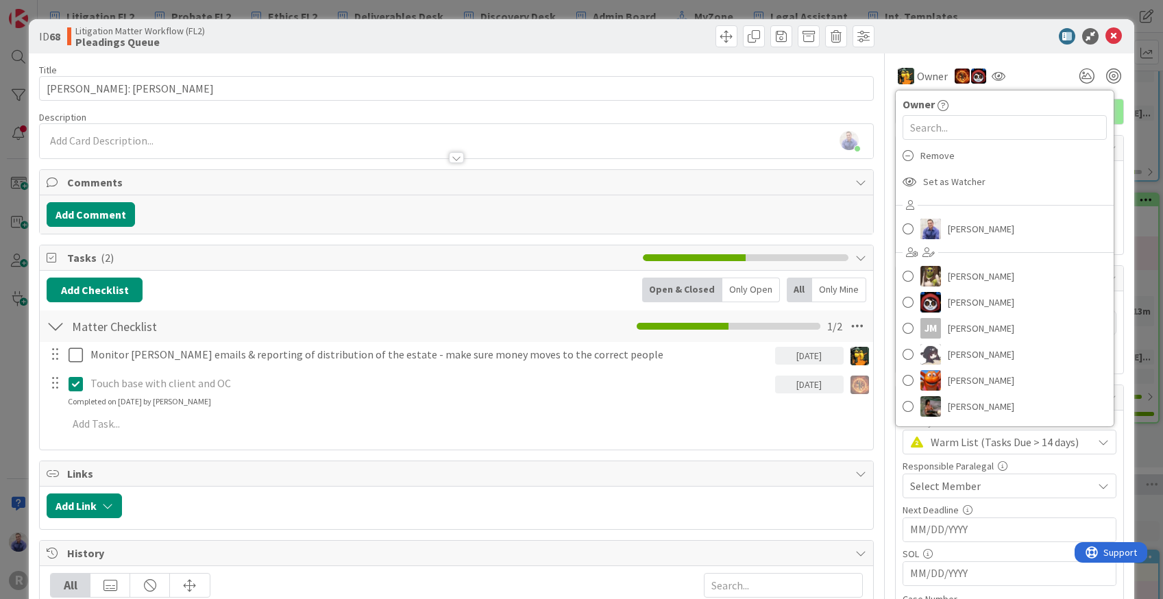
click at [908, 32] on div at bounding box center [1002, 36] width 243 height 16
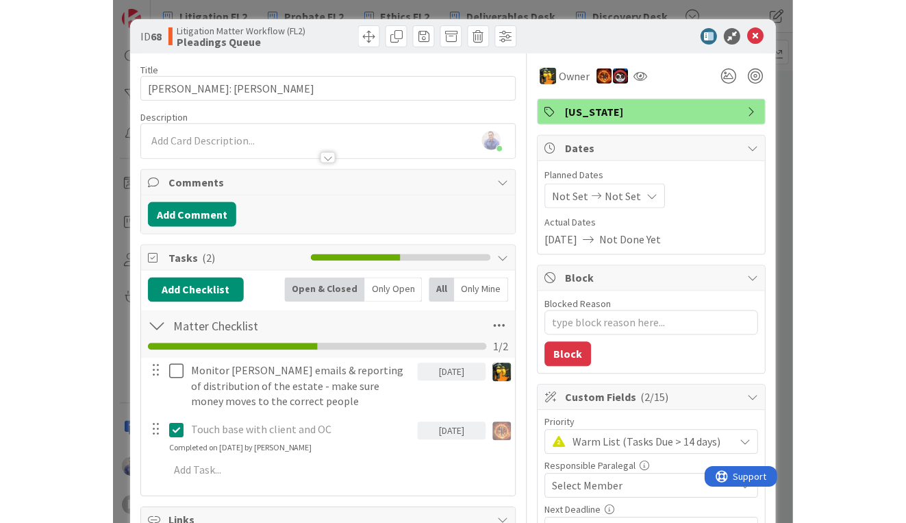
scroll to position [1859, 0]
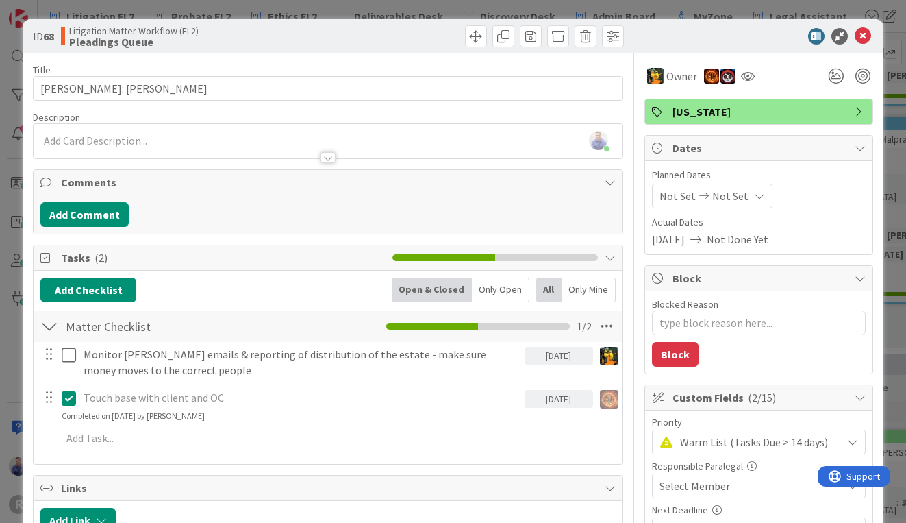
type textarea "x"
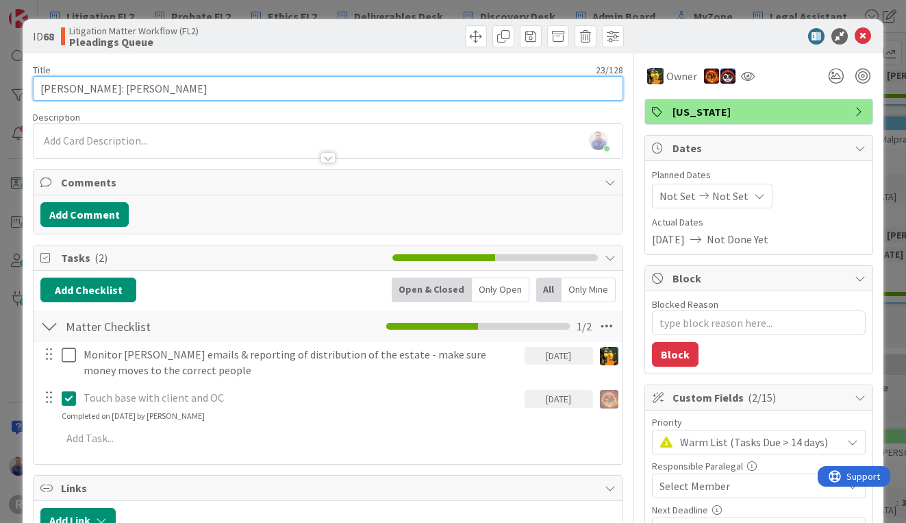
drag, startPoint x: 190, startPoint y: 86, endPoint x: 18, endPoint y: 92, distance: 172.1
click at [33, 92] on input "[PERSON_NAME]: [PERSON_NAME]" at bounding box center [328, 88] width 591 height 25
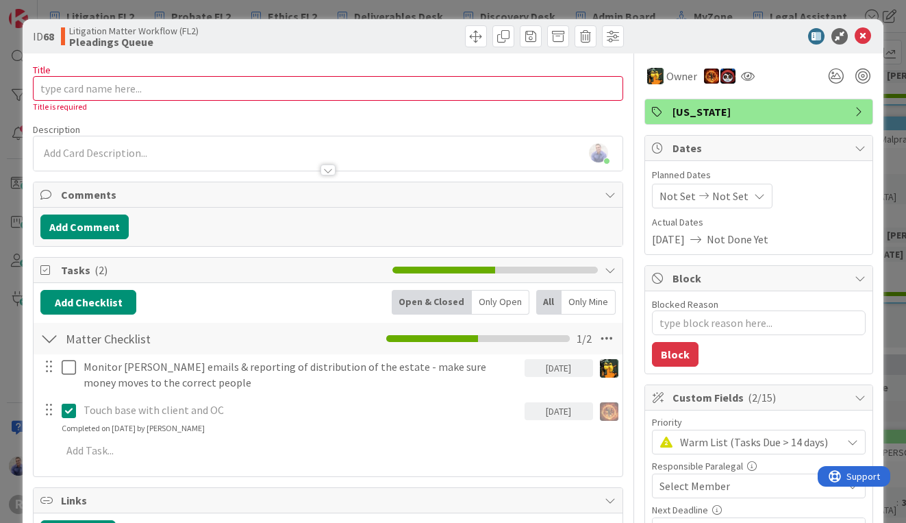
click at [532, 123] on div "Description" at bounding box center [328, 129] width 591 height 12
click at [262, 86] on input "Title" at bounding box center [328, 88] width 591 height 25
paste input "[URL][DOMAIN_NAME]"
type input "[URL][DOMAIN_NAME]"
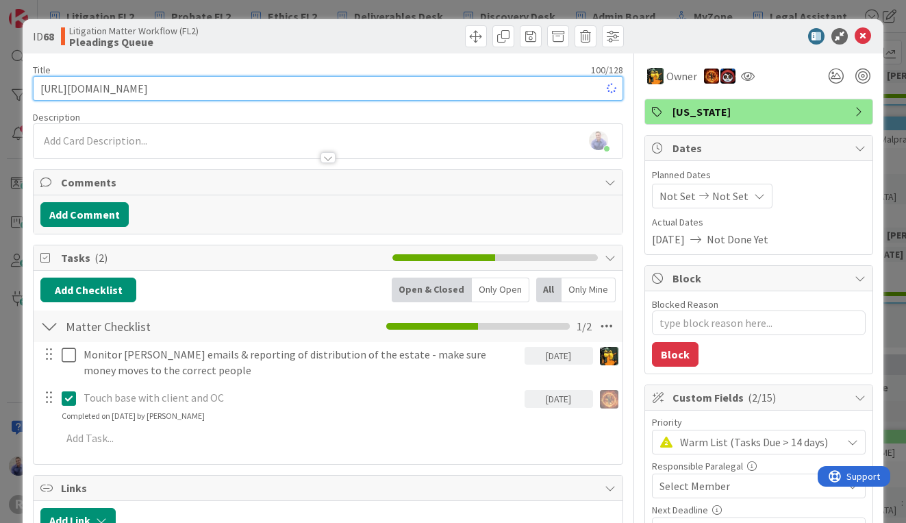
type textarea "x"
click at [354, 95] on input "[URL][DOMAIN_NAME]" at bounding box center [328, 88] width 591 height 25
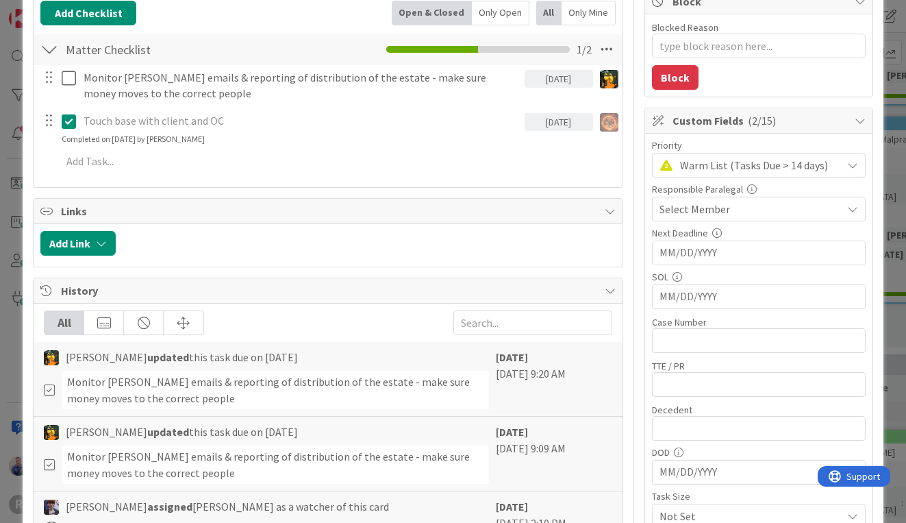
scroll to position [374, 0]
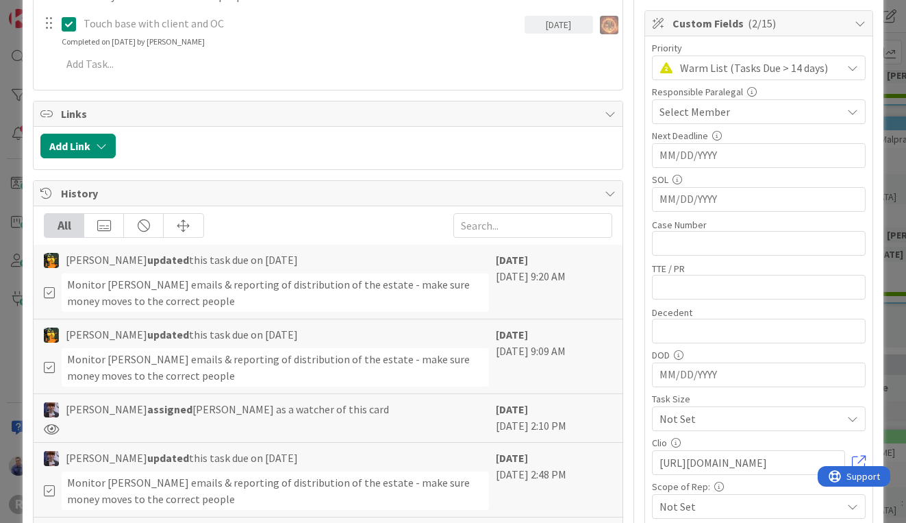
type input "[URL][DOMAIN_NAME]"
click at [243, 171] on div "Title 100 / 128 [URL][DOMAIN_NAME] Description [PERSON_NAME] joined 16 m ago Ow…" at bounding box center [328, 438] width 591 height 1518
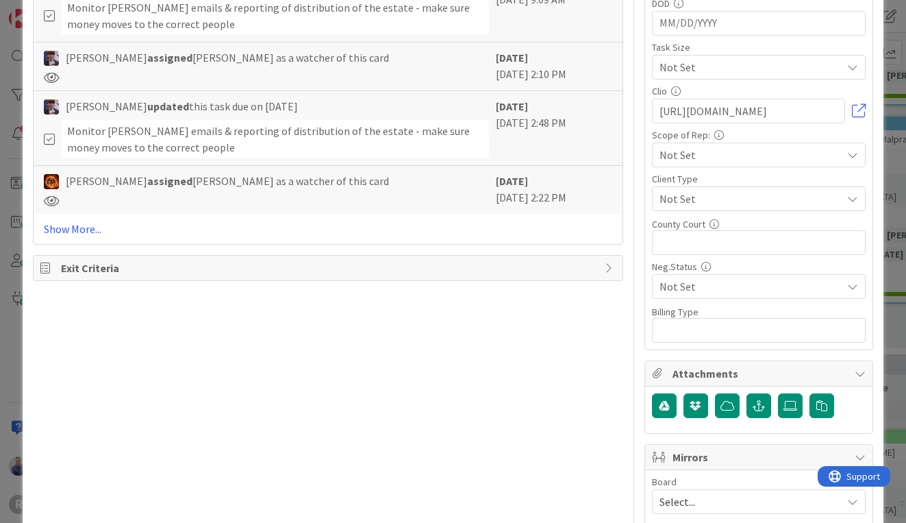
scroll to position [806, 0]
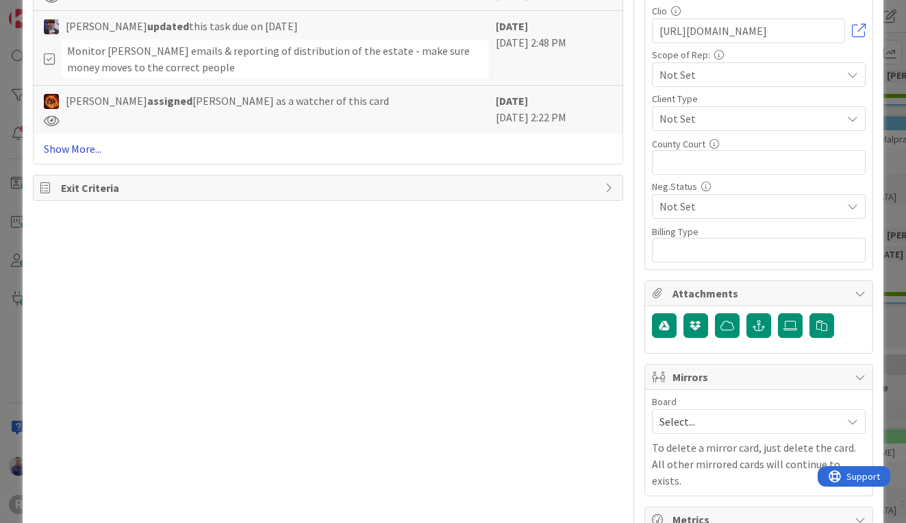
click at [76, 153] on link "Show More..." at bounding box center [328, 148] width 569 height 16
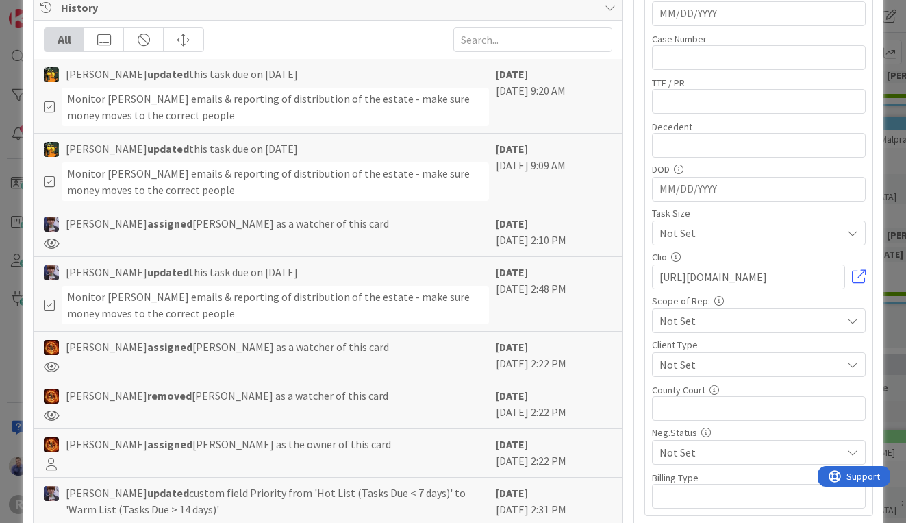
scroll to position [401, 0]
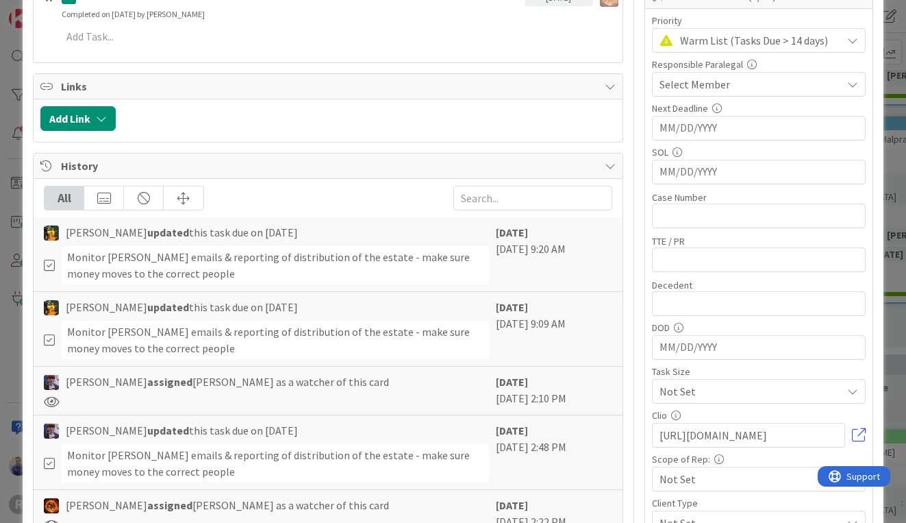
click at [181, 275] on div "Monitor [PERSON_NAME] emails & reporting of distribution of the estate - make s…" at bounding box center [275, 265] width 427 height 38
click at [221, 350] on div "Monitor [PERSON_NAME] emails & reporting of distribution of the estate - make s…" at bounding box center [275, 340] width 427 height 38
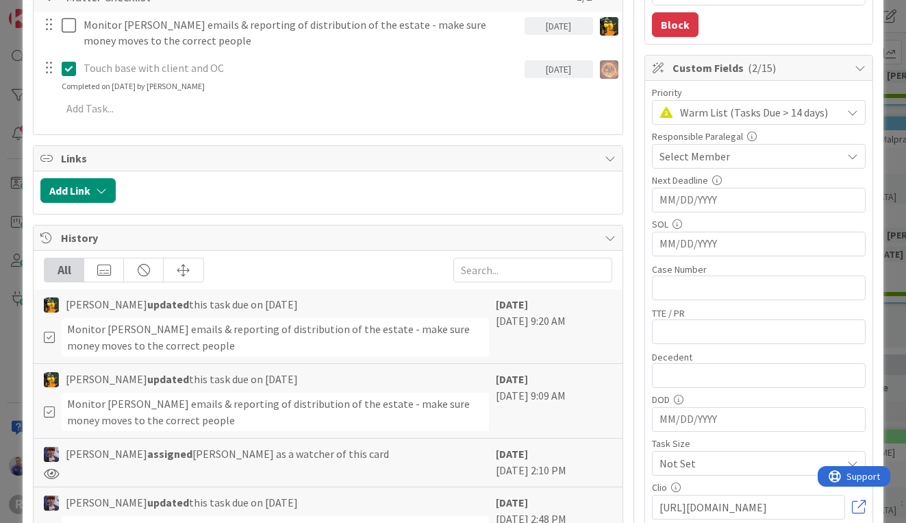
scroll to position [0, 0]
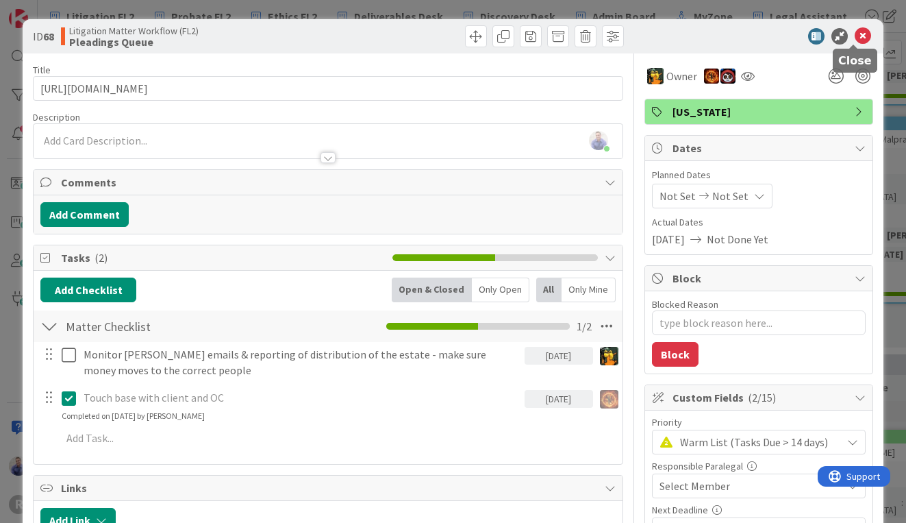
click at [855, 40] on icon at bounding box center [863, 36] width 16 height 16
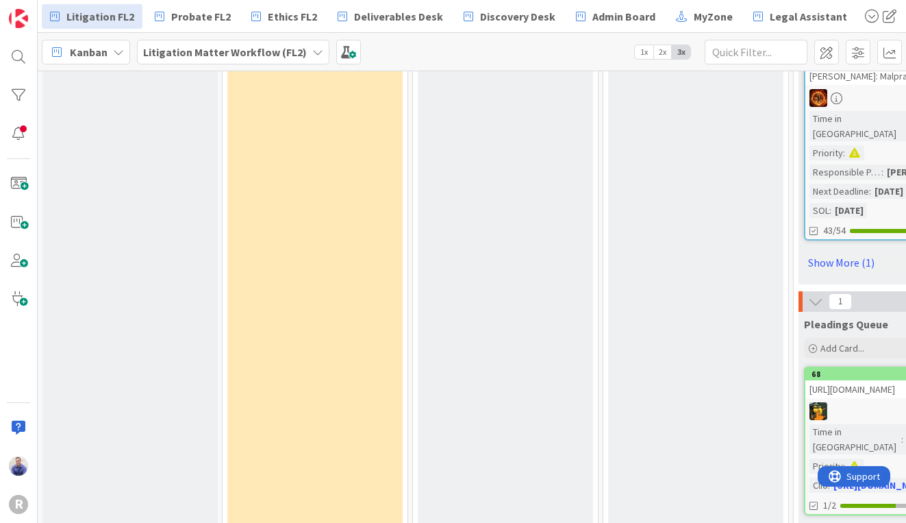
scroll to position [1974, 0]
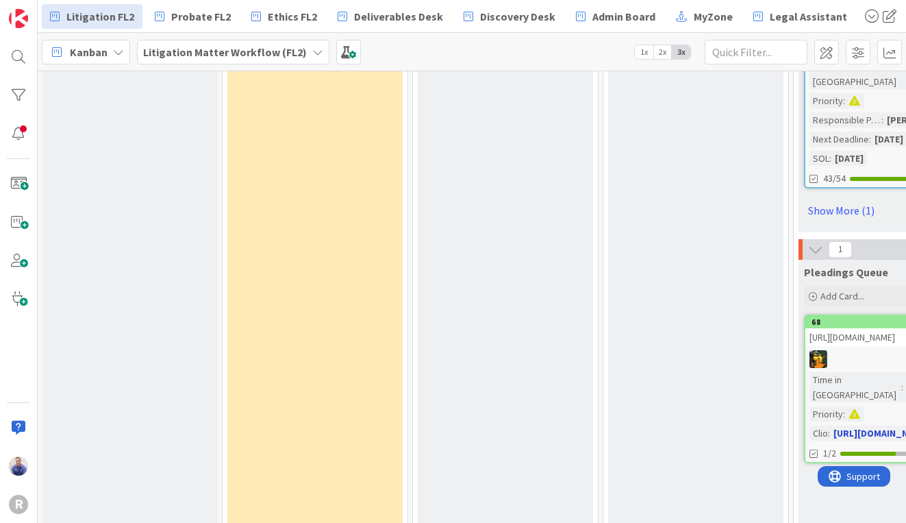
click at [833, 328] on div "[URL][DOMAIN_NAME]" at bounding box center [887, 337] width 162 height 18
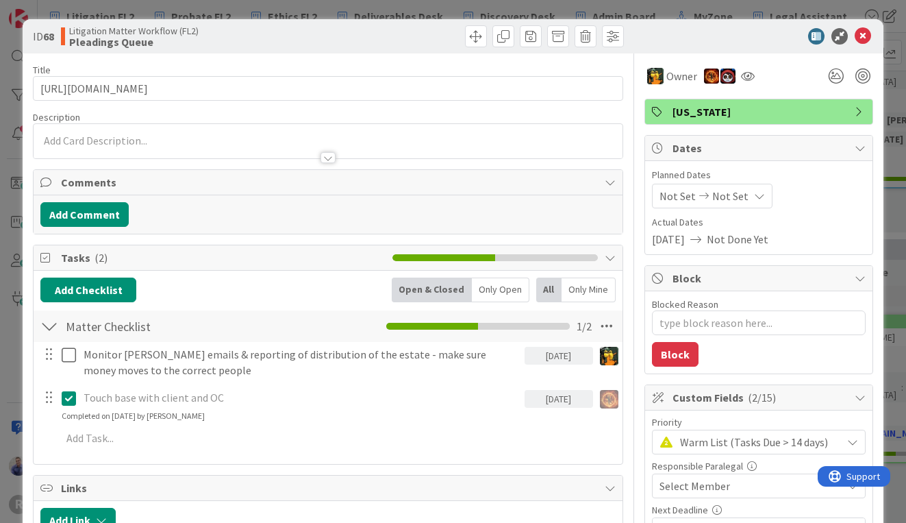
type textarea "x"
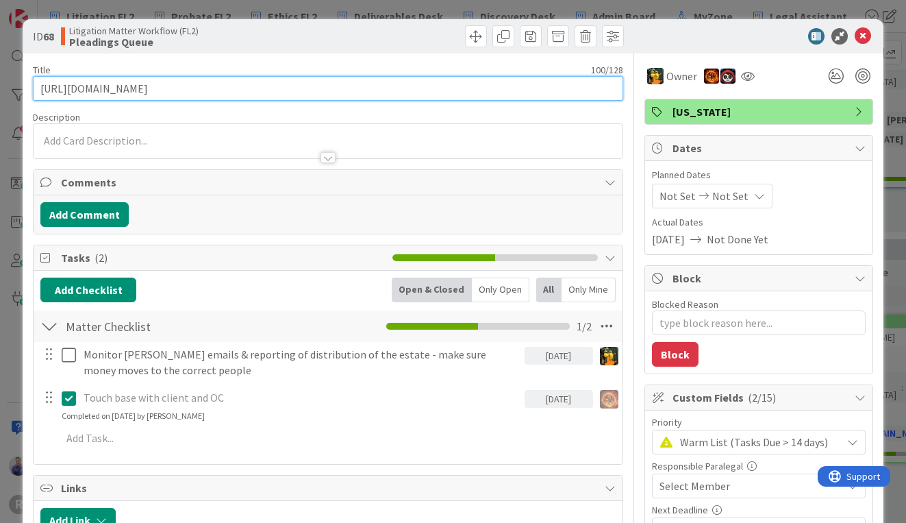
click at [406, 88] on input "[URL][DOMAIN_NAME]" at bounding box center [328, 88] width 591 height 25
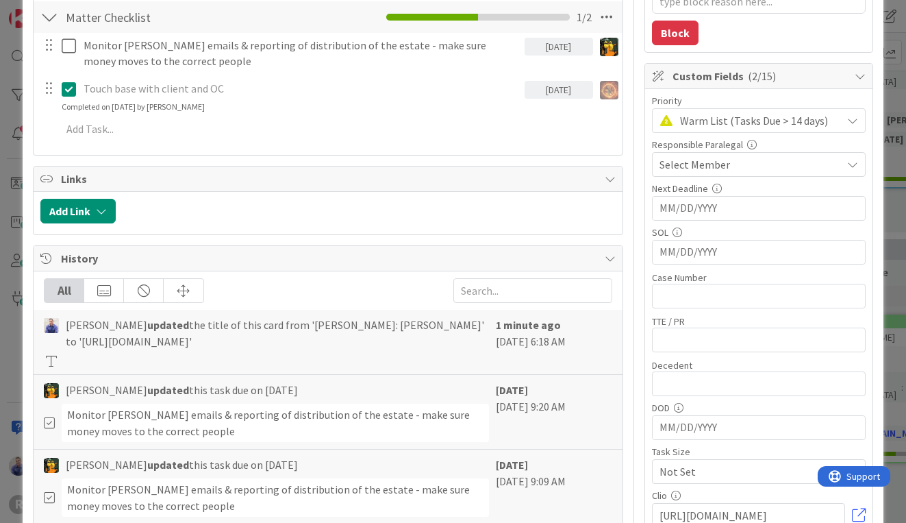
scroll to position [345, 0]
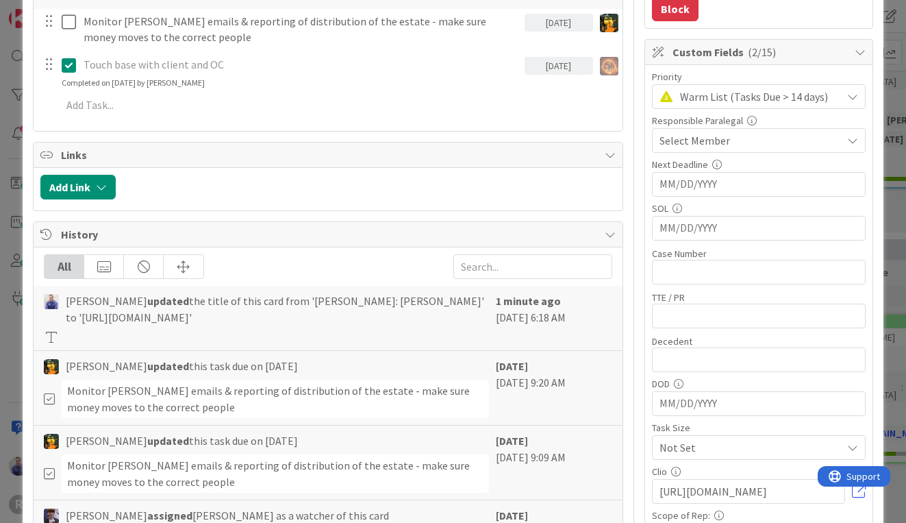
click at [177, 343] on div "[PERSON_NAME] updated the title of this card from '[PERSON_NAME]: [PERSON_NAME]…" at bounding box center [266, 318] width 445 height 51
drag, startPoint x: 229, startPoint y: 336, endPoint x: 262, endPoint y: 317, distance: 38.1
click at [229, 325] on span "[PERSON_NAME] updated the title of this card from '[PERSON_NAME]: [PERSON_NAME]…" at bounding box center [277, 309] width 423 height 33
click at [365, 305] on span "[PERSON_NAME] updated the title of this card from '[PERSON_NAME]: [PERSON_NAME]…" at bounding box center [277, 309] width 423 height 33
drag, startPoint x: 277, startPoint y: 301, endPoint x: 391, endPoint y: 301, distance: 113.7
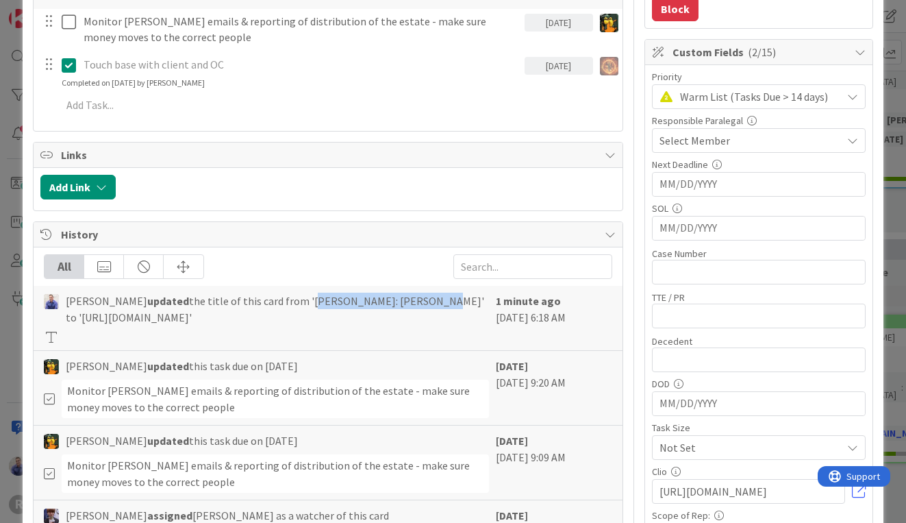
click at [391, 301] on span "[PERSON_NAME] updated the title of this card from '[PERSON_NAME]: [PERSON_NAME]…" at bounding box center [277, 309] width 423 height 33
copy span "[PERSON_NAME]: [PERSON_NAME]'"
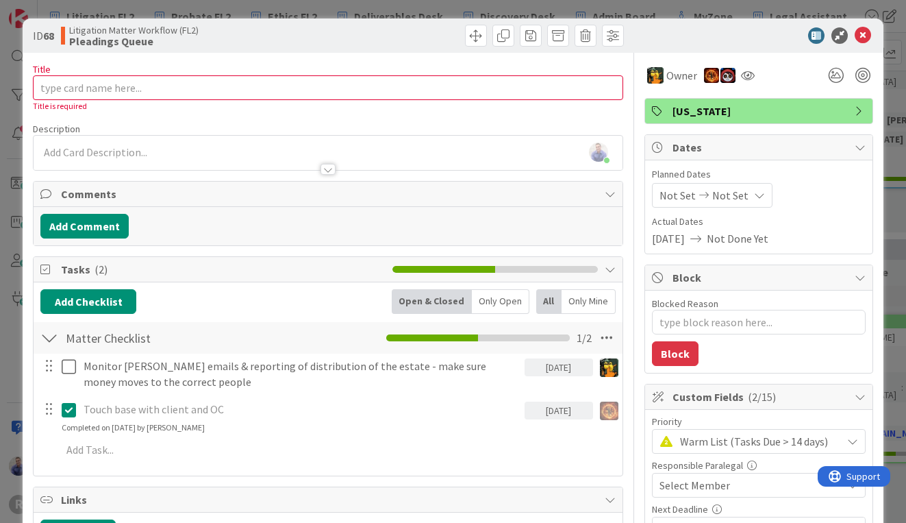
scroll to position [0, 0]
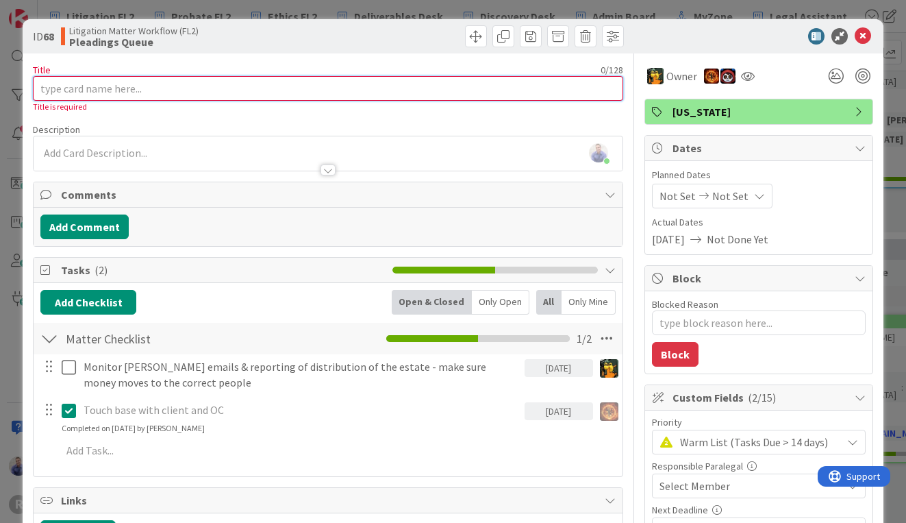
click at [188, 88] on input "Title" at bounding box center [328, 88] width 591 height 25
paste input "[PERSON_NAME]: [PERSON_NAME]'"
type input "[PERSON_NAME]: [PERSON_NAME]'"
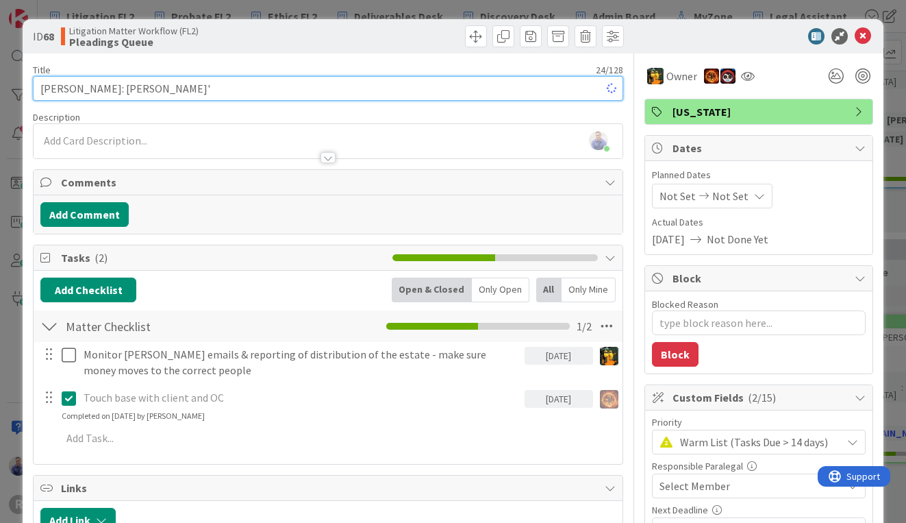
type textarea "x"
type input "[PERSON_NAME]: [PERSON_NAME]"
type textarea "x"
type input "[PERSON_NAME]: [PERSON_NAME]"
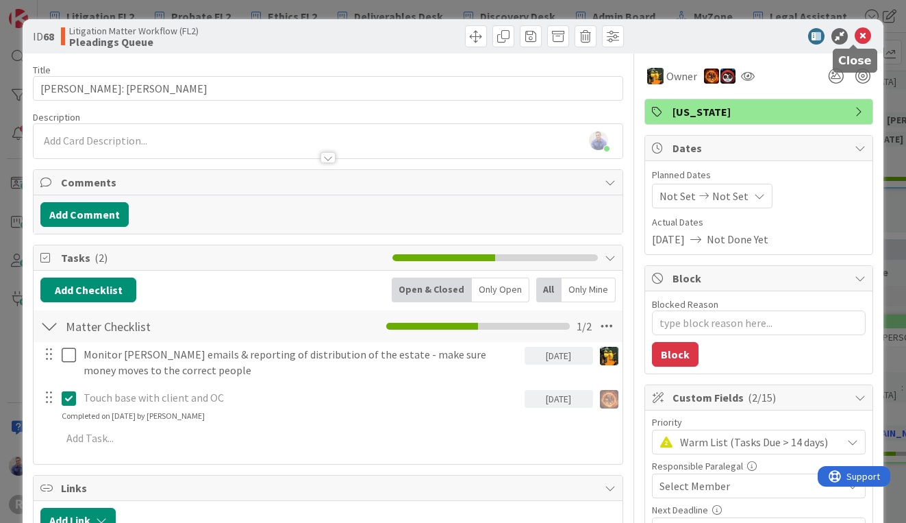
click at [855, 34] on icon at bounding box center [863, 36] width 16 height 16
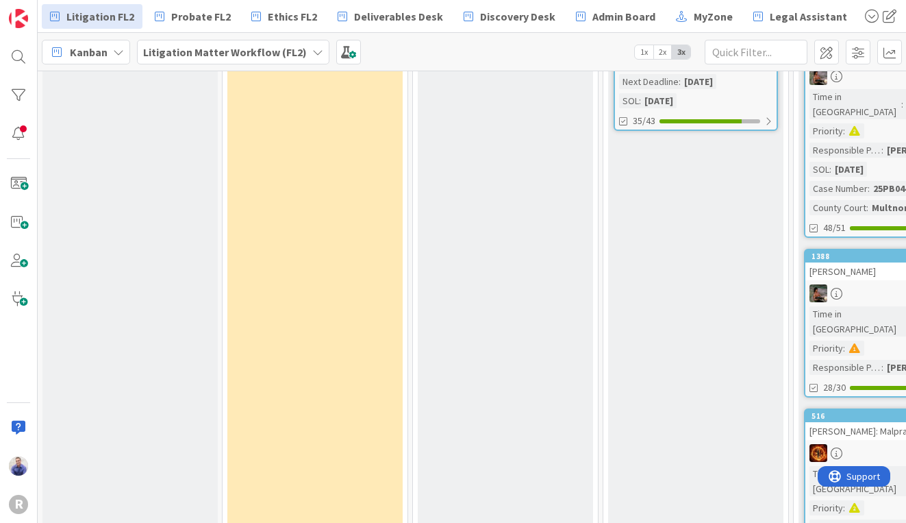
scroll to position [1888, 0]
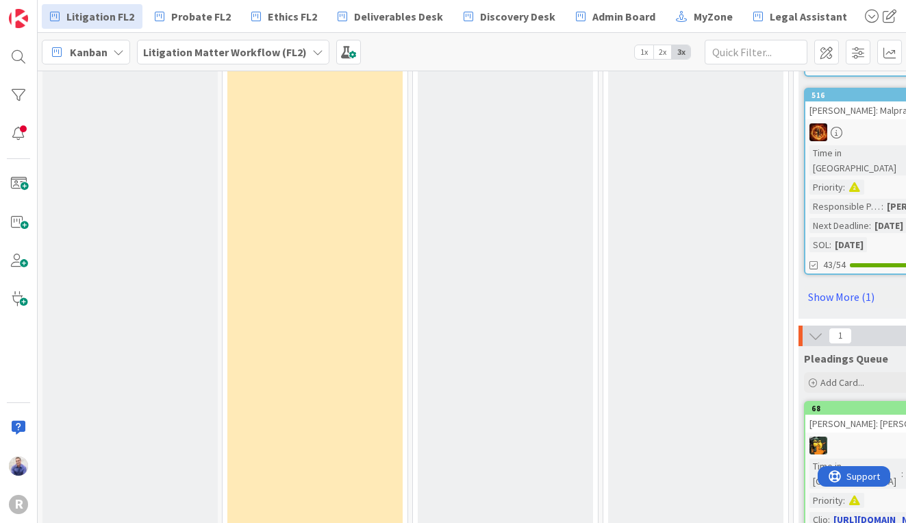
click at [873, 414] on div "[PERSON_NAME]: [PERSON_NAME]" at bounding box center [887, 423] width 162 height 18
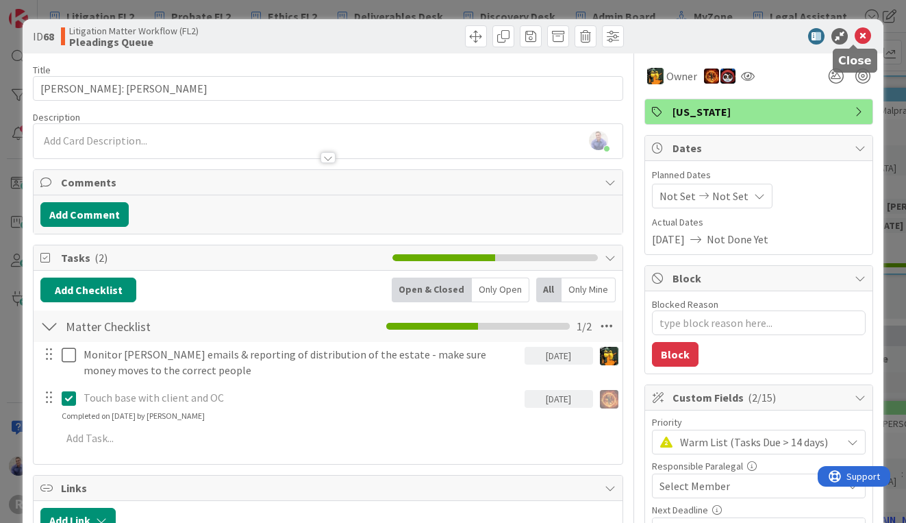
click at [857, 38] on icon at bounding box center [863, 36] width 16 height 16
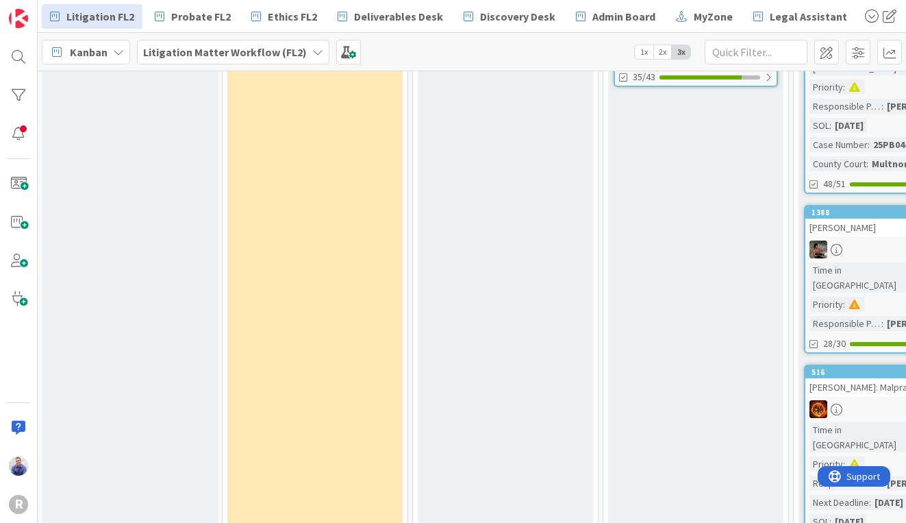
scroll to position [1974, 0]
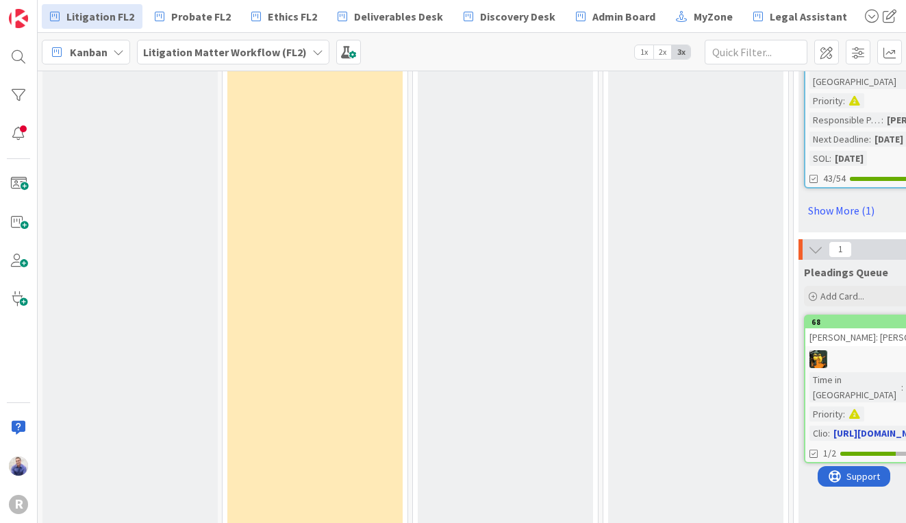
click at [843, 328] on div "[PERSON_NAME]: [PERSON_NAME]" at bounding box center [887, 337] width 162 height 18
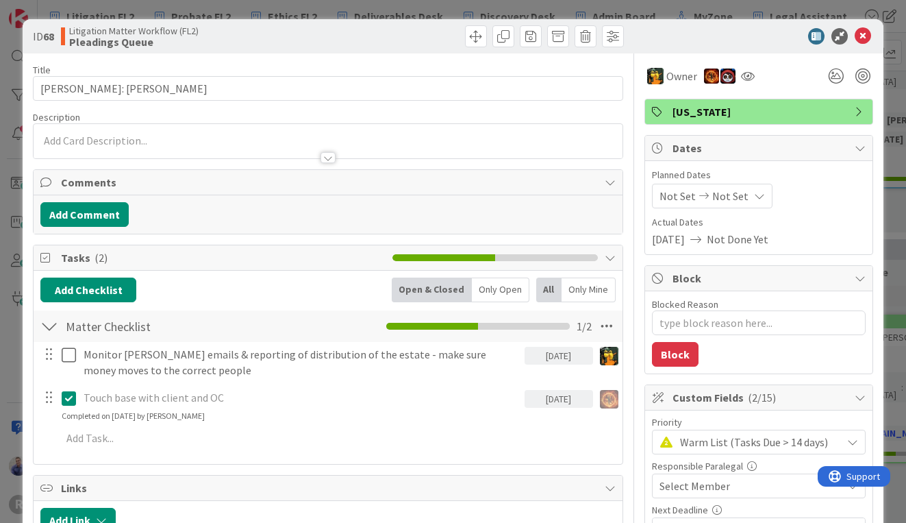
type textarea "x"
